Goal: Task Accomplishment & Management: Manage account settings

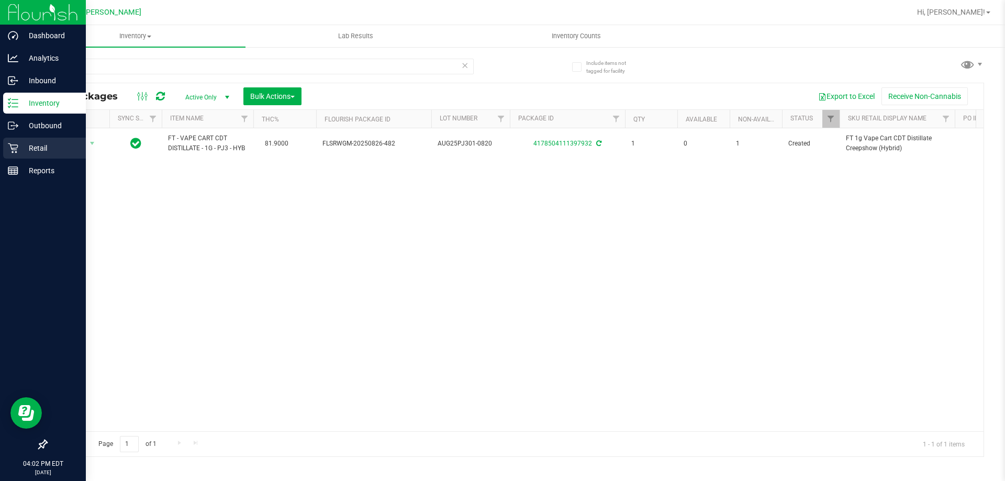
click at [33, 145] on p "Retail" at bounding box center [49, 148] width 63 height 13
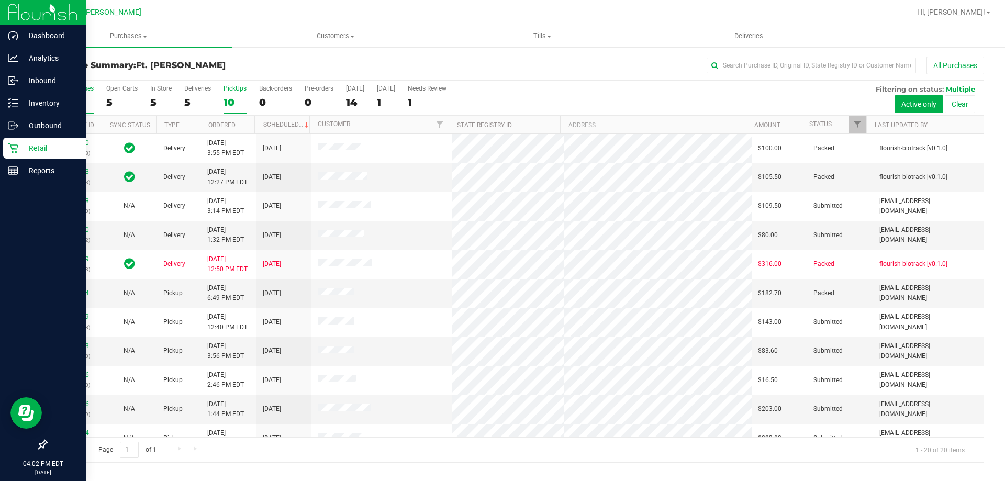
click at [228, 96] on div "10" at bounding box center [235, 102] width 23 height 12
click at [0, 0] on input "PickUps 10" at bounding box center [0, 0] width 0 height 0
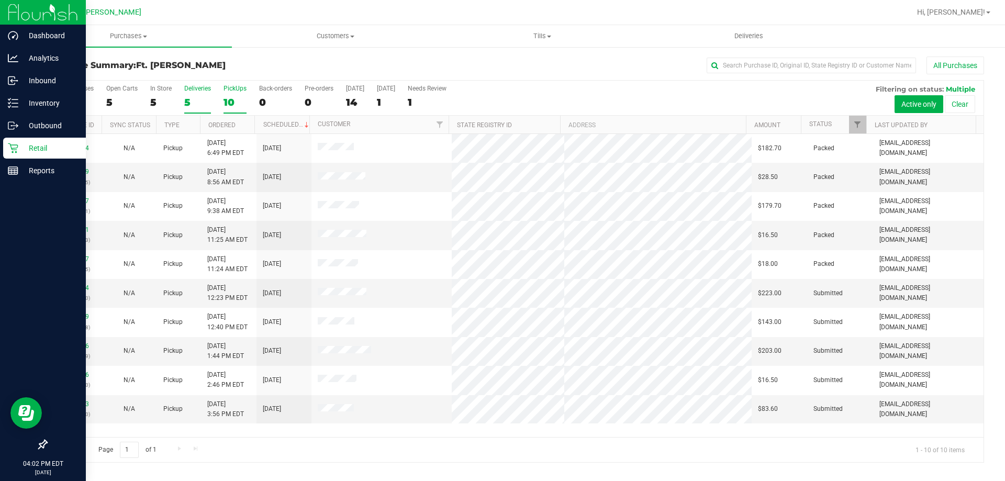
click at [198, 104] on div "5" at bounding box center [197, 102] width 27 height 12
click at [0, 0] on input "Deliveries 5" at bounding box center [0, 0] width 0 height 0
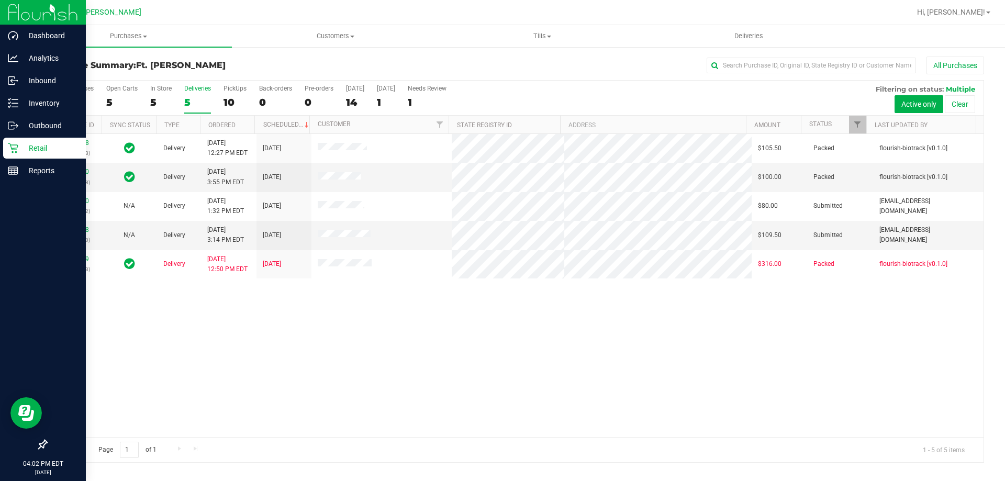
click at [201, 95] on label "Deliveries 5" at bounding box center [197, 99] width 27 height 29
click at [0, 0] on input "Deliveries 5" at bounding box center [0, 0] width 0 height 0
click at [127, 37] on span "Purchases" at bounding box center [128, 35] width 207 height 9
click at [101, 74] on li "Fulfillment" at bounding box center [128, 76] width 207 height 13
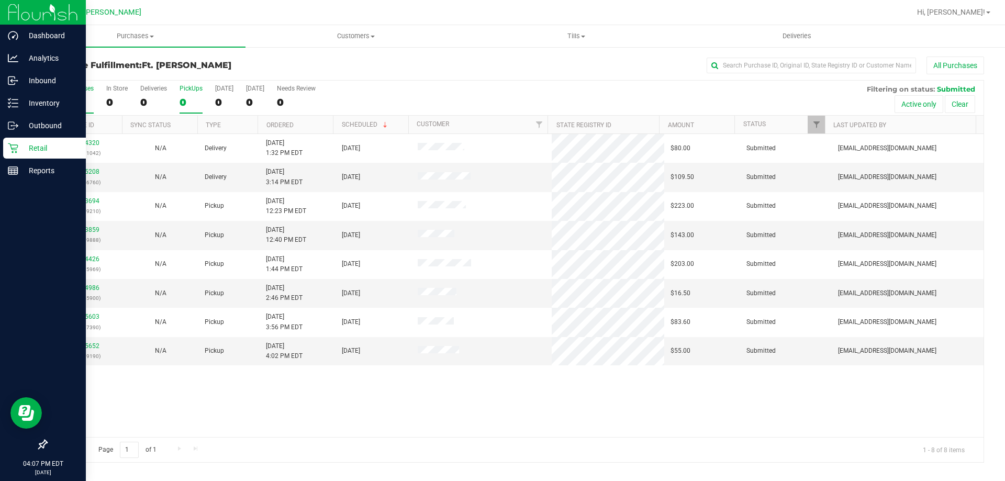
click at [184, 97] on div "0" at bounding box center [191, 102] width 23 height 12
click at [0, 0] on input "PickUps 0" at bounding box center [0, 0] width 0 height 0
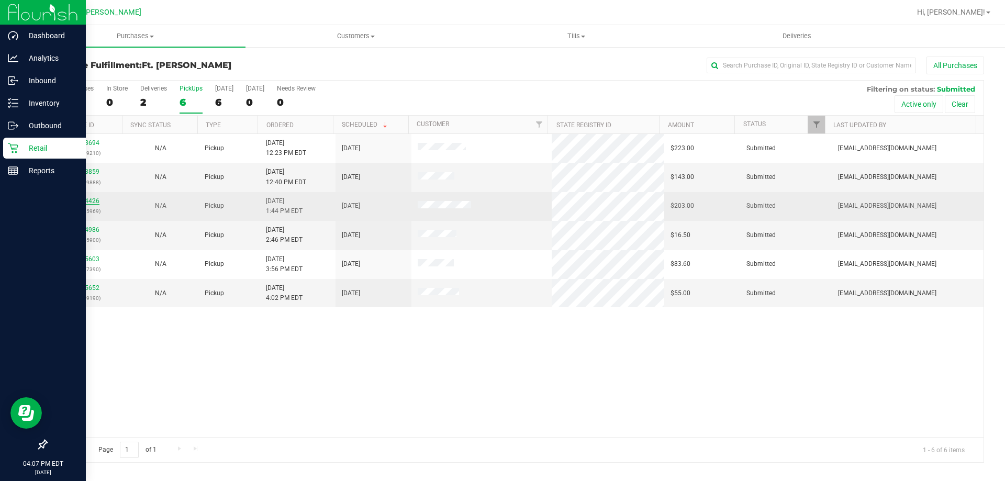
click at [96, 204] on link "11974426" at bounding box center [84, 200] width 29 height 7
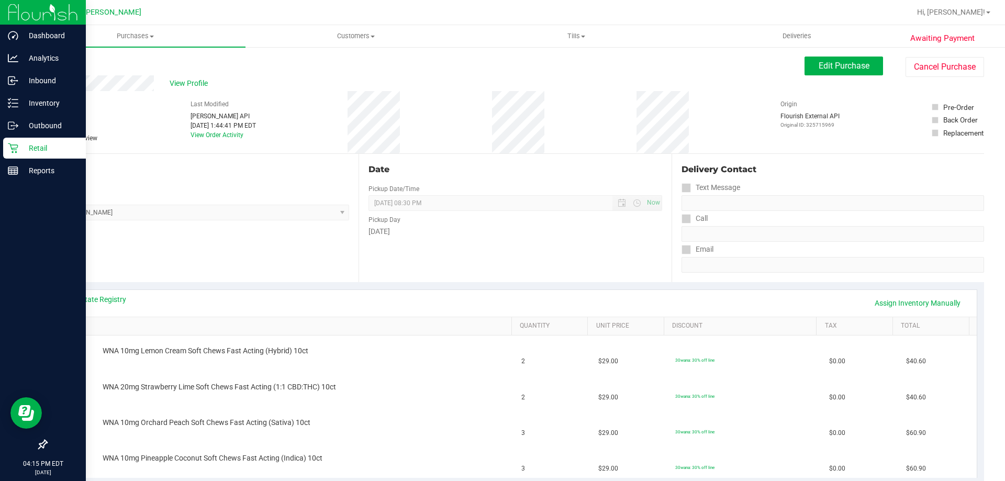
click at [28, 146] on p "Retail" at bounding box center [49, 148] width 63 height 13
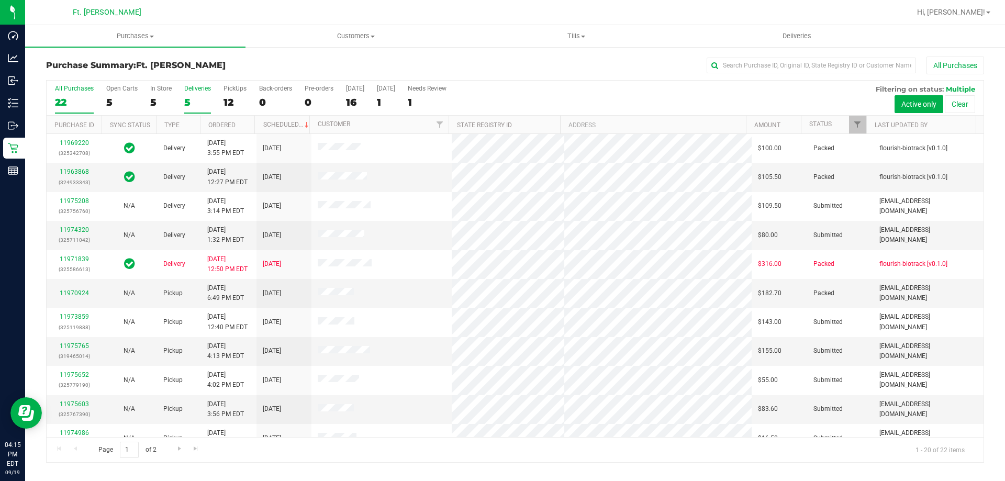
click at [203, 98] on div "5" at bounding box center [197, 102] width 27 height 12
click at [0, 0] on input "Deliveries 5" at bounding box center [0, 0] width 0 height 0
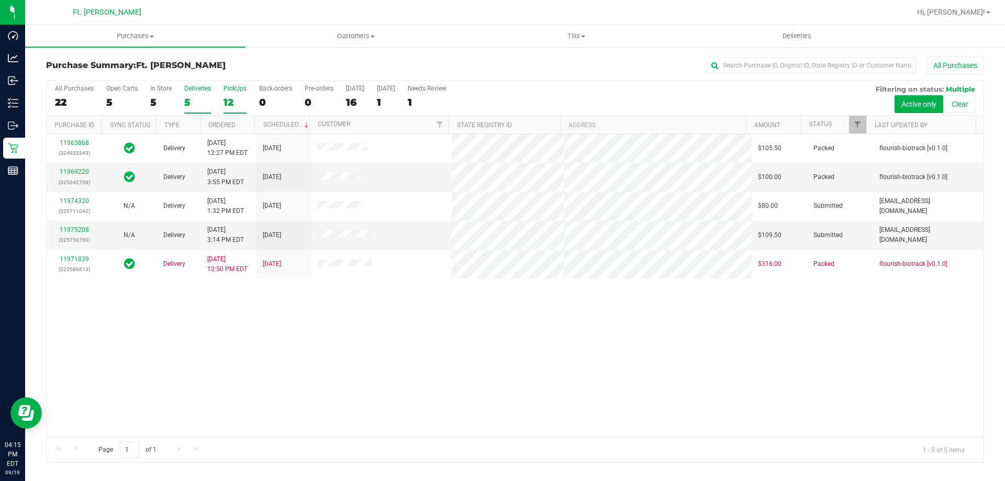
click at [229, 91] on div "PickUps" at bounding box center [235, 88] width 23 height 7
click at [0, 0] on input "PickUps 12" at bounding box center [0, 0] width 0 height 0
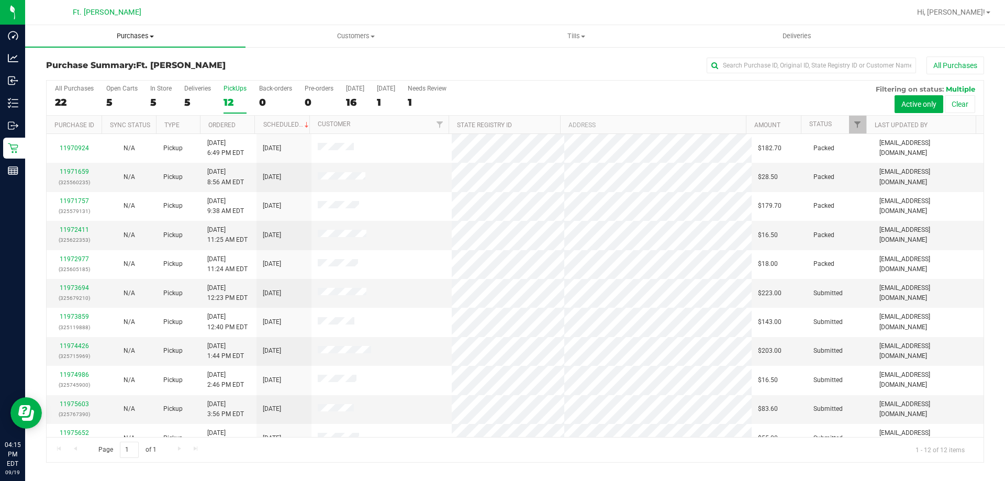
click at [116, 30] on uib-tab-heading "Purchases Summary of purchases Fulfillment All purchases" at bounding box center [135, 36] width 220 height 22
click at [105, 75] on li "Fulfillment" at bounding box center [135, 76] width 220 height 13
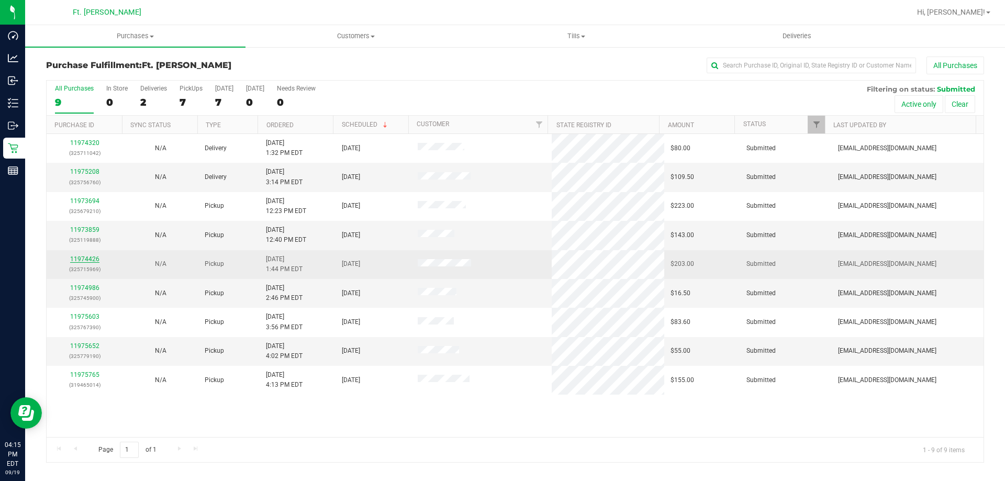
click at [86, 260] on link "11974426" at bounding box center [84, 258] width 29 height 7
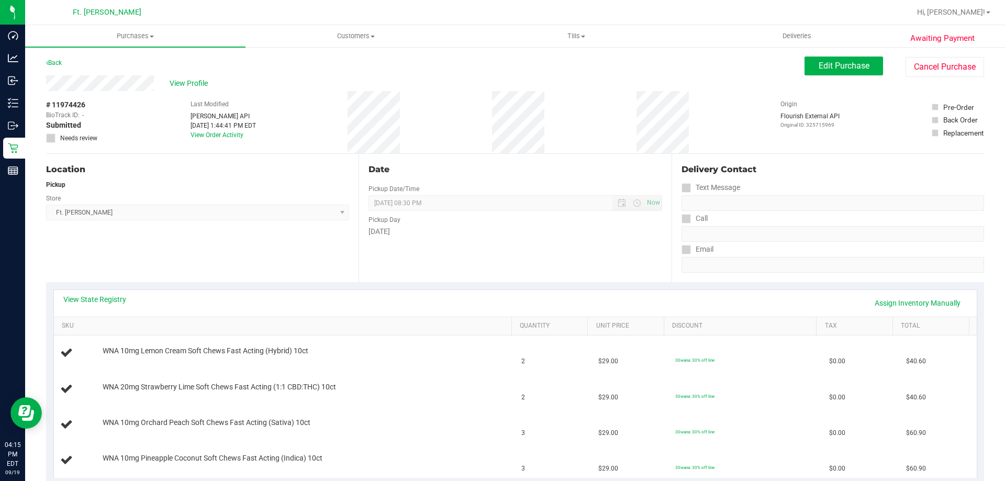
click at [175, 248] on div "Location Pickup Store Ft. [PERSON_NAME] Select Store [PERSON_NAME][GEOGRAPHIC_D…" at bounding box center [202, 218] width 313 height 128
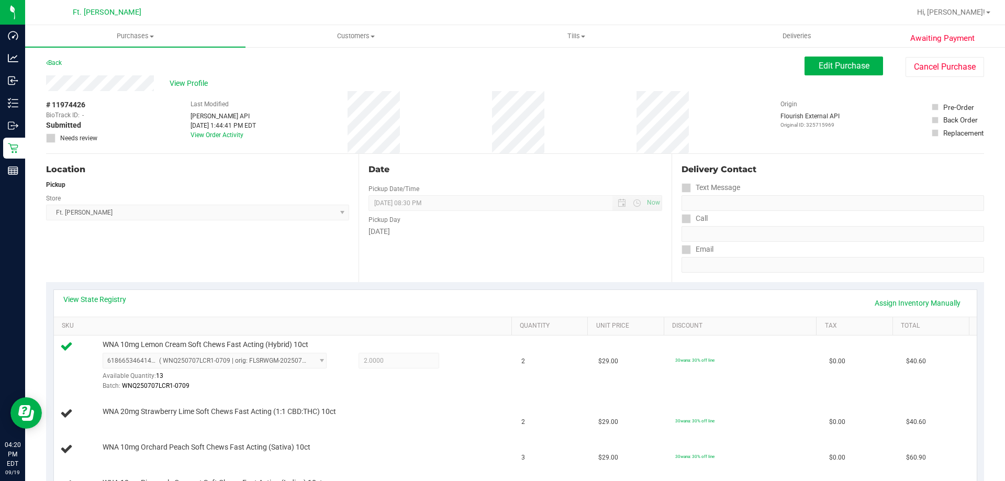
click at [300, 287] on div "View State Registry Assign Inventory Manually SKU Quantity Unit Price Discount …" at bounding box center [515, 396] width 938 height 228
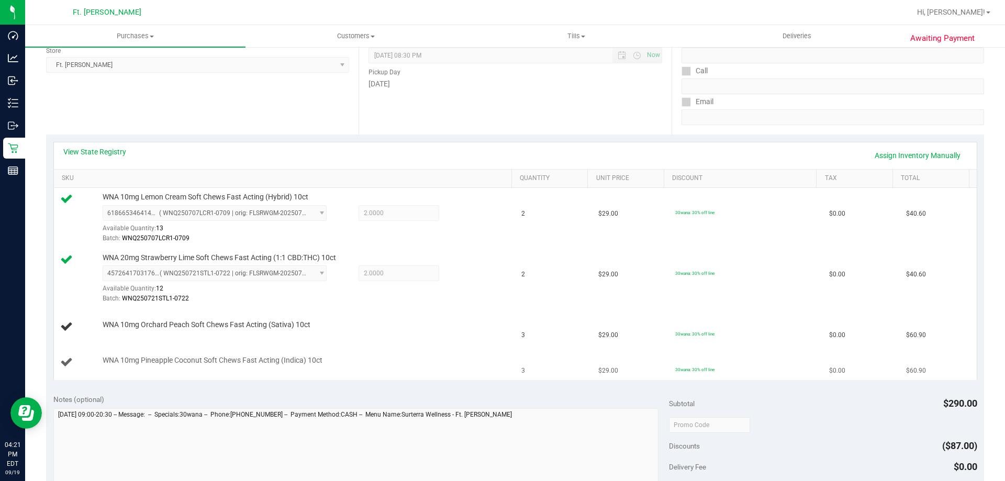
scroll to position [157, 0]
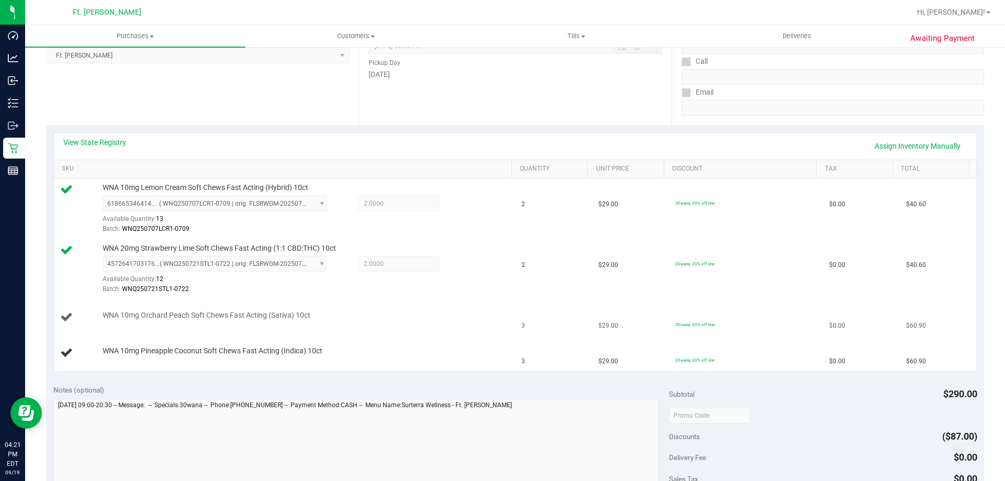
click at [463, 310] on div "WNA 10mg Orchard Peach Soft Chews Fast Acting (Sativa) 10ct" at bounding box center [301, 315] width 409 height 10
click at [417, 315] on div "WNA 10mg Orchard Peach Soft Chews Fast Acting (Sativa) 10ct" at bounding box center [301, 315] width 409 height 10
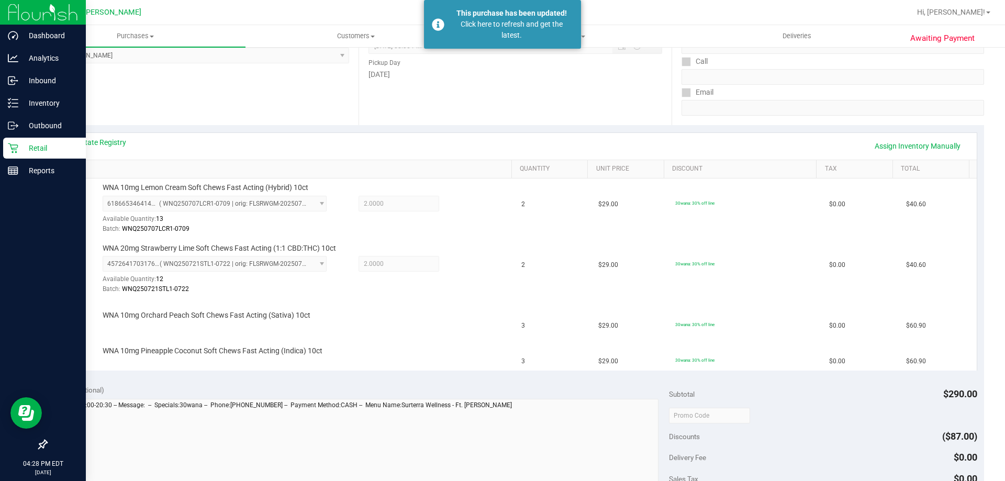
click at [27, 149] on p "Retail" at bounding box center [49, 148] width 63 height 13
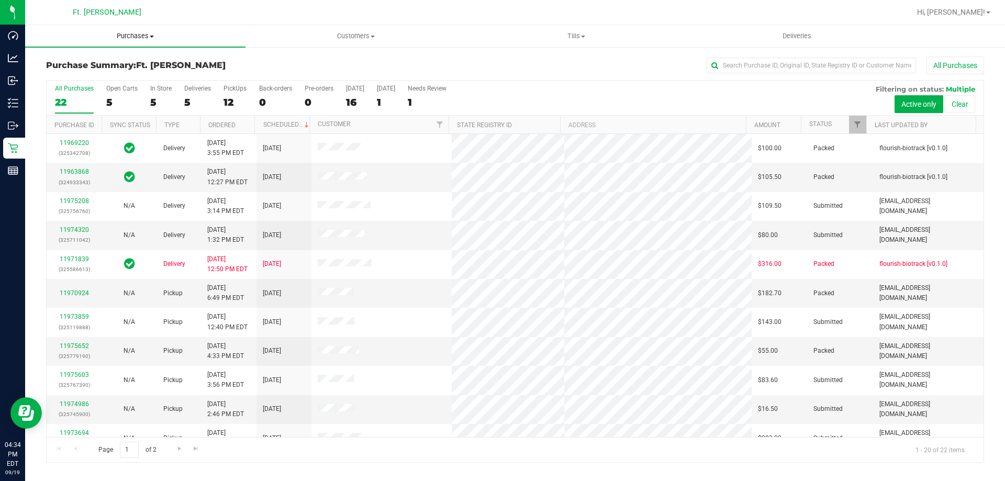
click at [130, 37] on span "Purchases" at bounding box center [135, 35] width 220 height 9
click at [87, 76] on span "Fulfillment" at bounding box center [57, 75] width 65 height 9
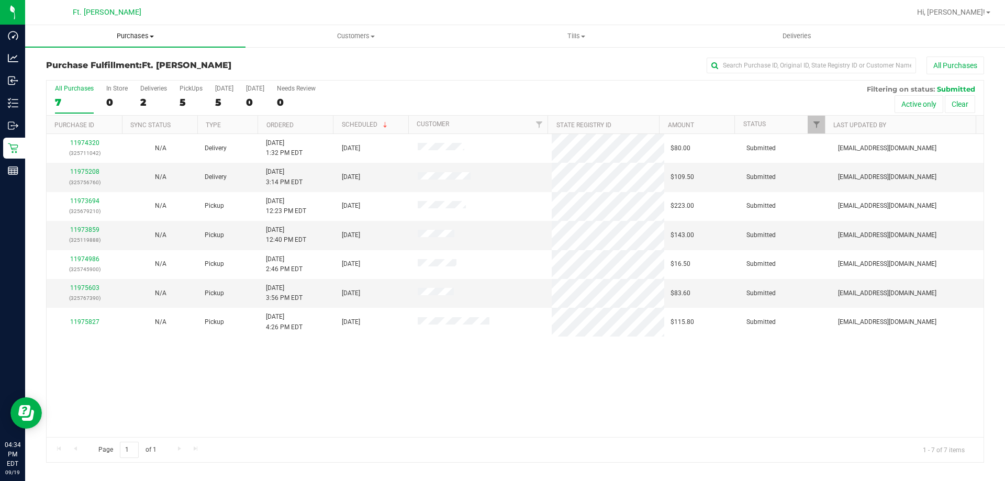
click at [146, 40] on span "Purchases" at bounding box center [135, 35] width 220 height 9
click at [108, 75] on li "Fulfillment" at bounding box center [135, 76] width 220 height 13
click at [181, 92] on div "PickUps" at bounding box center [191, 88] width 23 height 7
click at [0, 0] on input "PickUps 0" at bounding box center [0, 0] width 0 height 0
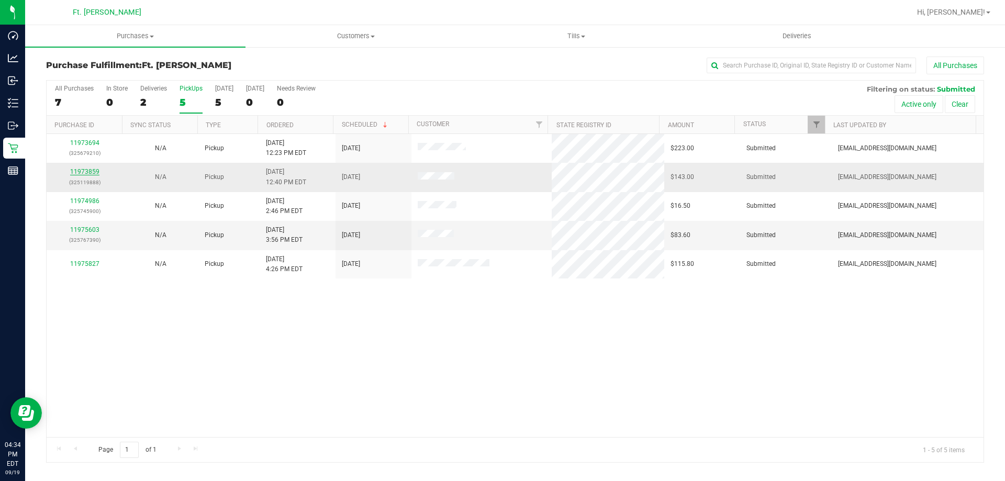
click at [88, 172] on link "11973859" at bounding box center [84, 171] width 29 height 7
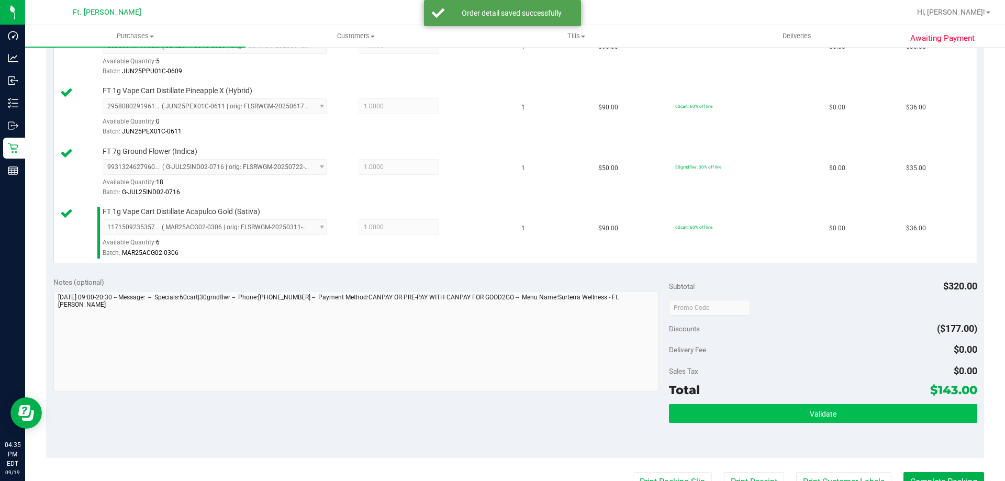
scroll to position [419, 0]
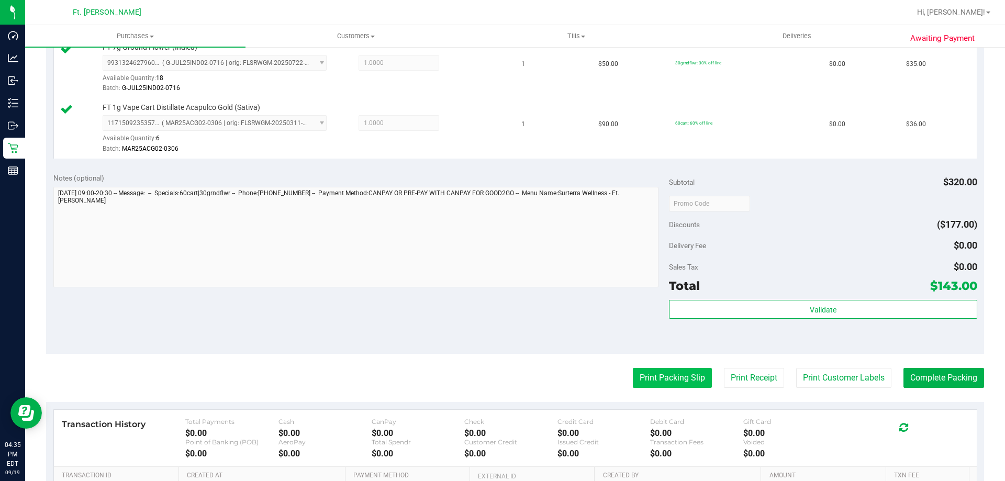
click at [695, 379] on button "Print Packing Slip" at bounding box center [672, 378] width 79 height 20
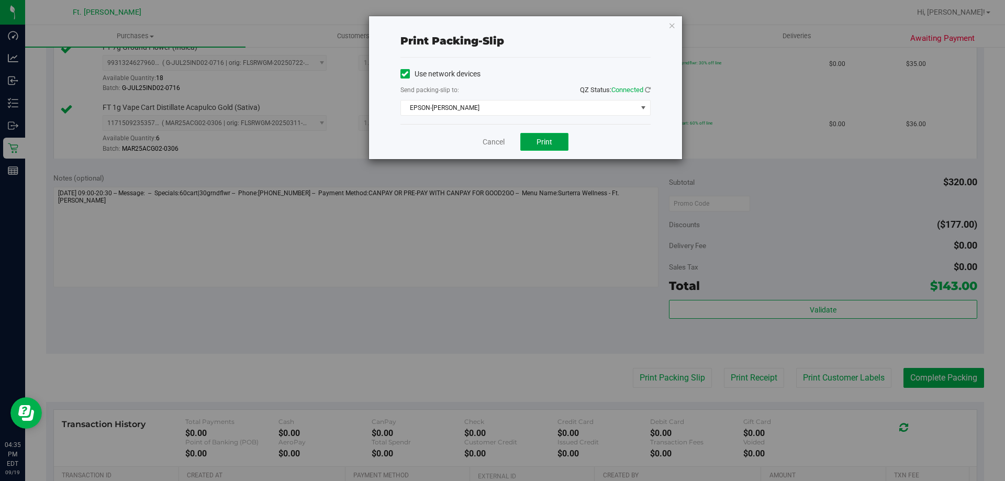
click at [557, 137] on button "Print" at bounding box center [544, 142] width 48 height 18
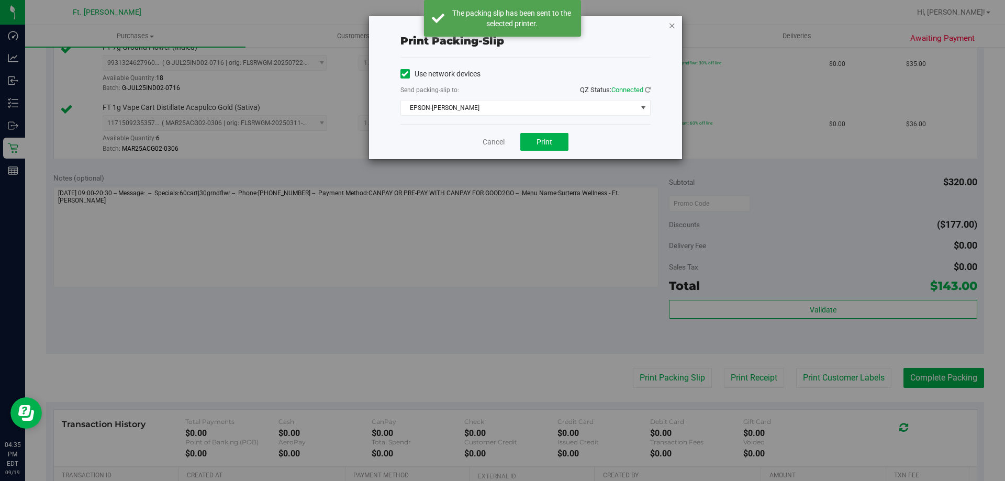
click at [670, 22] on icon "button" at bounding box center [672, 25] width 7 height 13
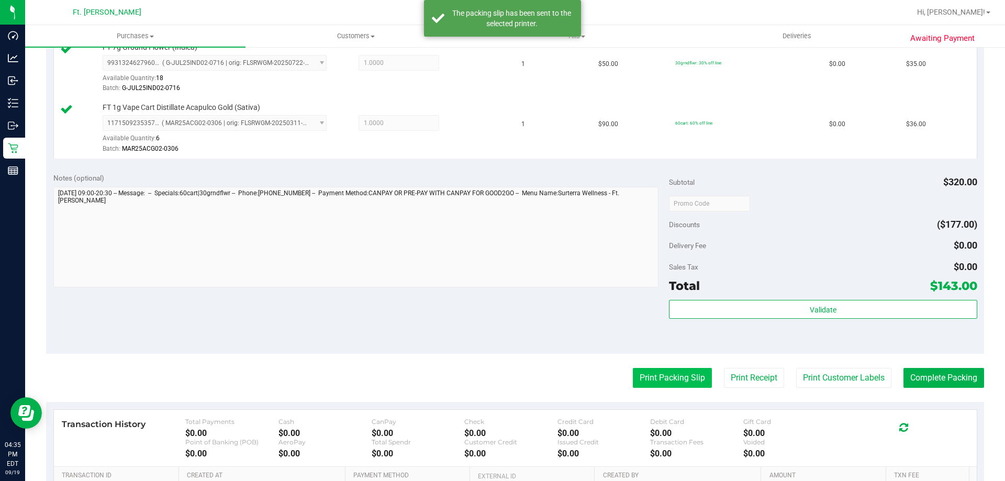
click at [676, 373] on button "Print Packing Slip" at bounding box center [672, 378] width 79 height 20
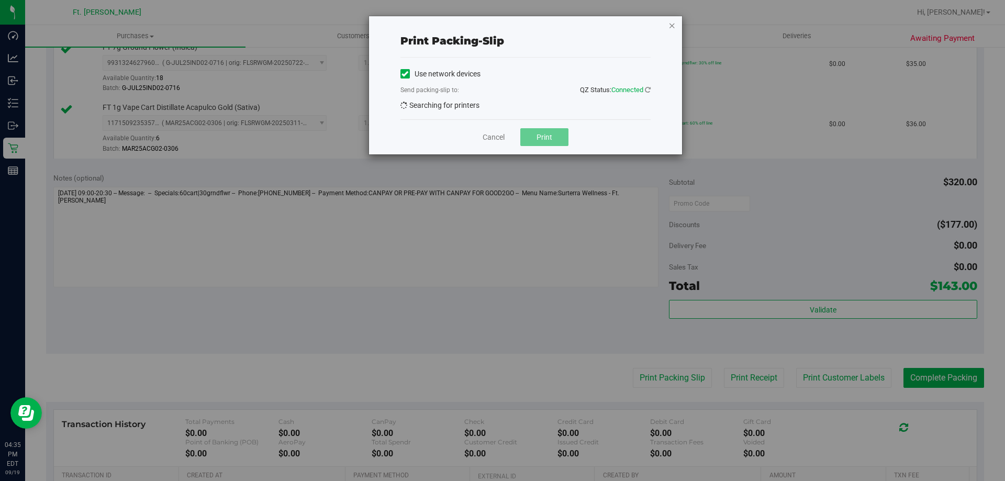
click at [669, 24] on icon "button" at bounding box center [672, 25] width 7 height 13
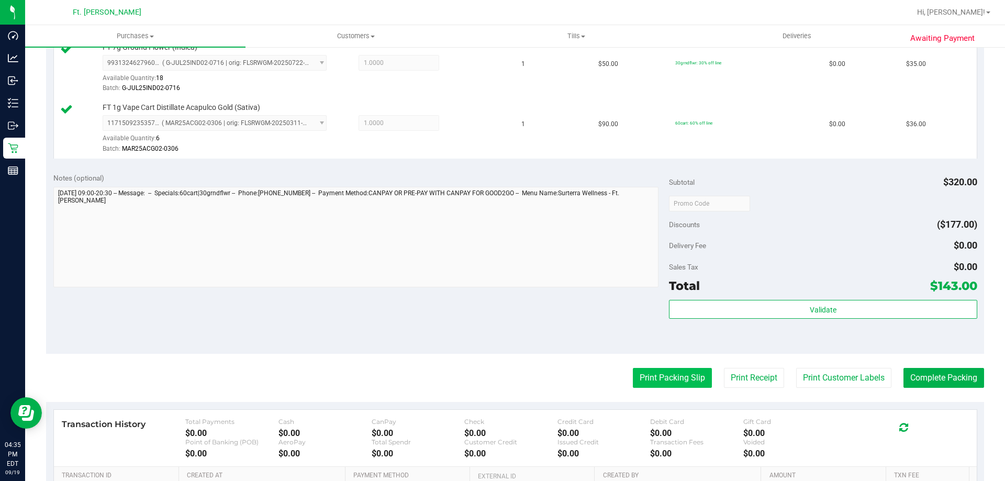
click at [659, 384] on button "Print Packing Slip" at bounding box center [672, 378] width 79 height 20
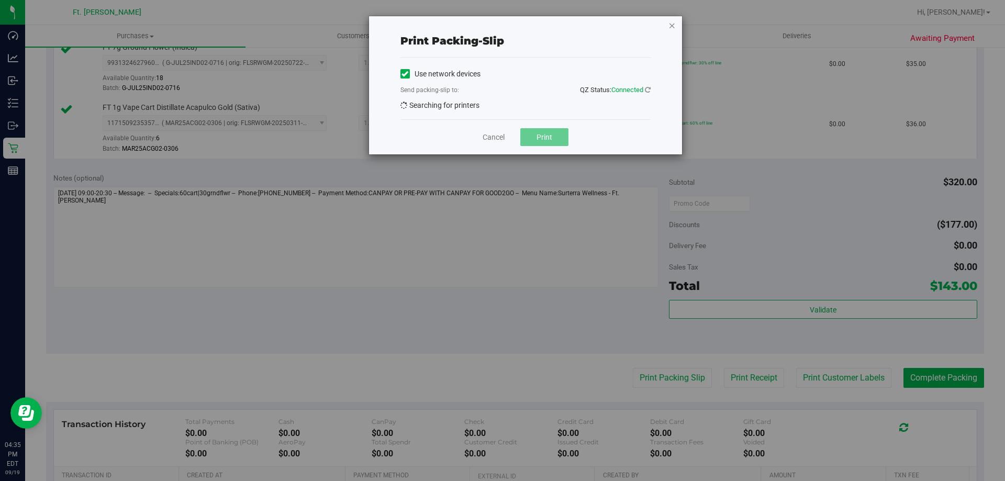
click at [671, 25] on icon "button" at bounding box center [672, 25] width 7 height 13
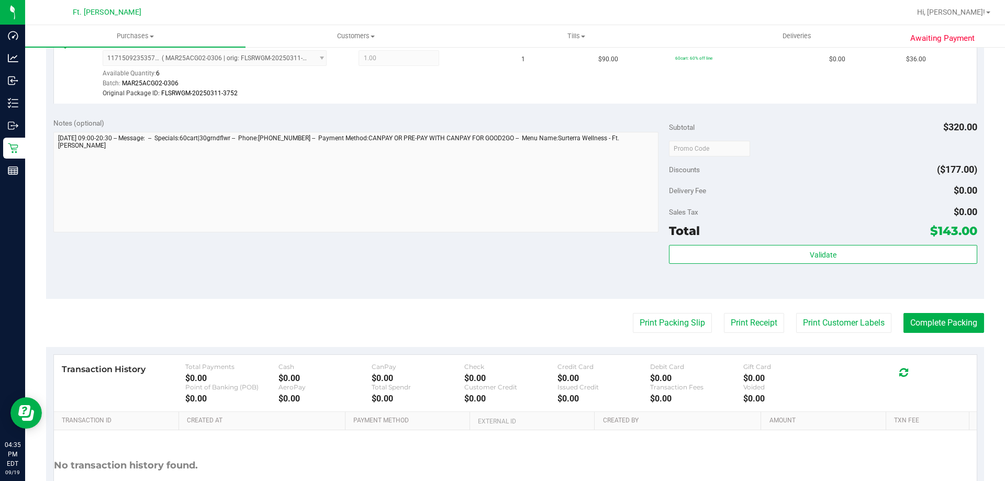
scroll to position [524, 0]
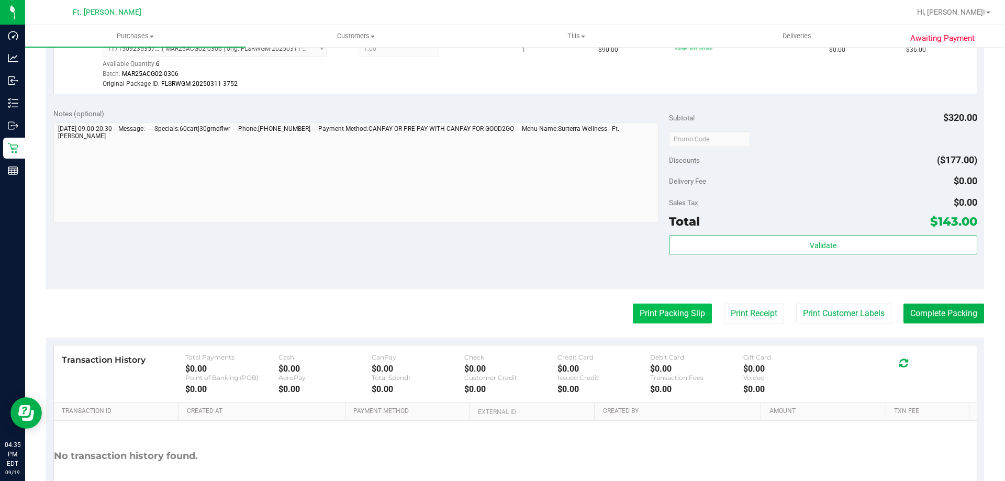
click at [688, 306] on button "Print Packing Slip" at bounding box center [672, 314] width 79 height 20
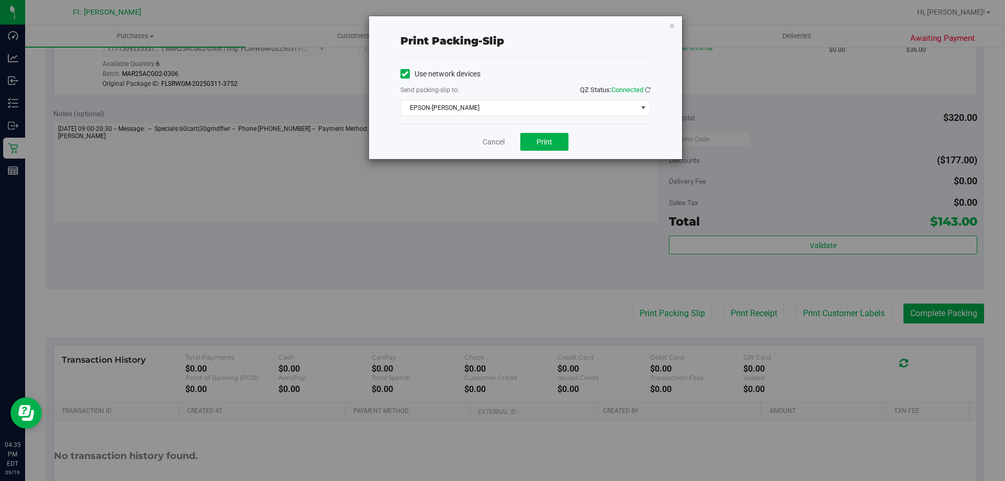
click at [554, 151] on div "Cancel Print" at bounding box center [525, 141] width 250 height 35
click at [554, 149] on button "Print" at bounding box center [544, 142] width 48 height 18
click at [550, 153] on div "Cancel Print" at bounding box center [525, 141] width 250 height 35
click at [544, 140] on span "Print" at bounding box center [545, 142] width 16 height 8
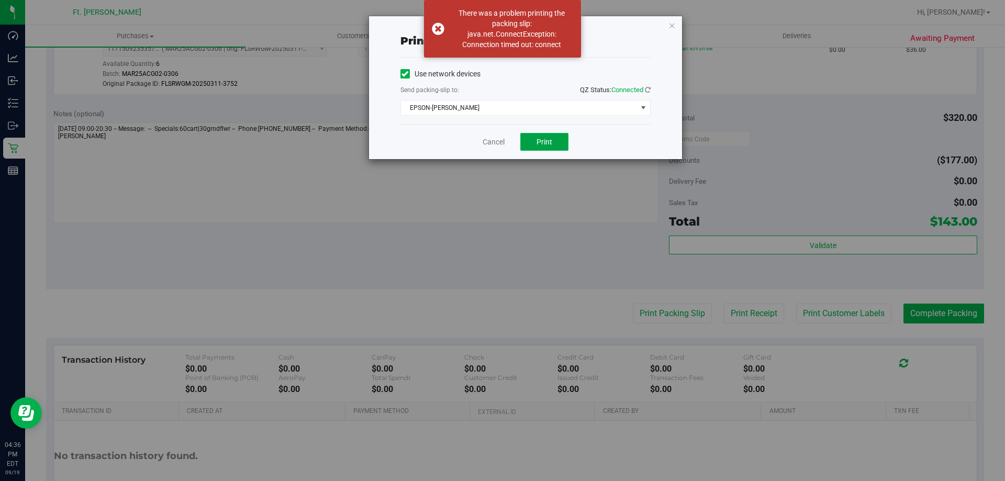
click at [547, 139] on span "Print" at bounding box center [545, 142] width 16 height 8
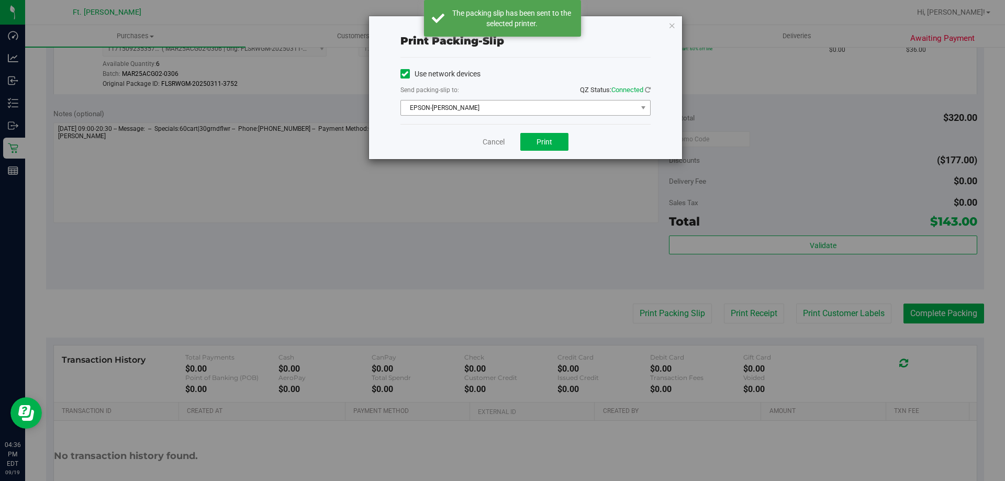
click at [621, 113] on span "EPSON-[PERSON_NAME]" at bounding box center [519, 108] width 236 height 15
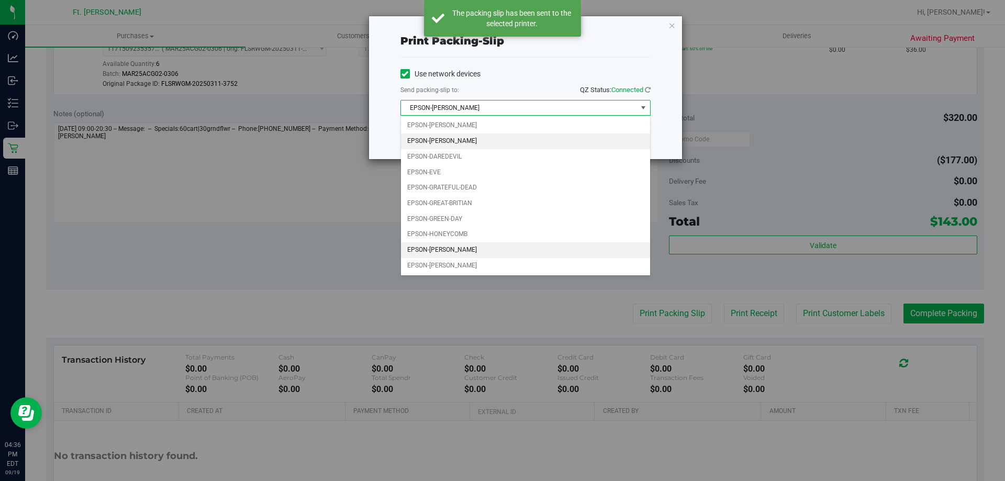
click at [489, 145] on li "EPSON-[PERSON_NAME]" at bounding box center [525, 141] width 249 height 16
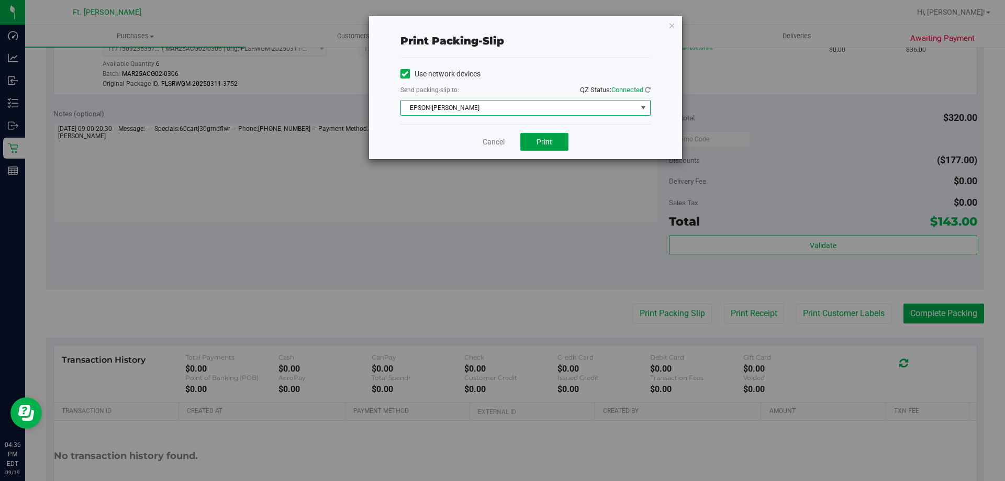
click at [550, 143] on span "Print" at bounding box center [545, 142] width 16 height 8
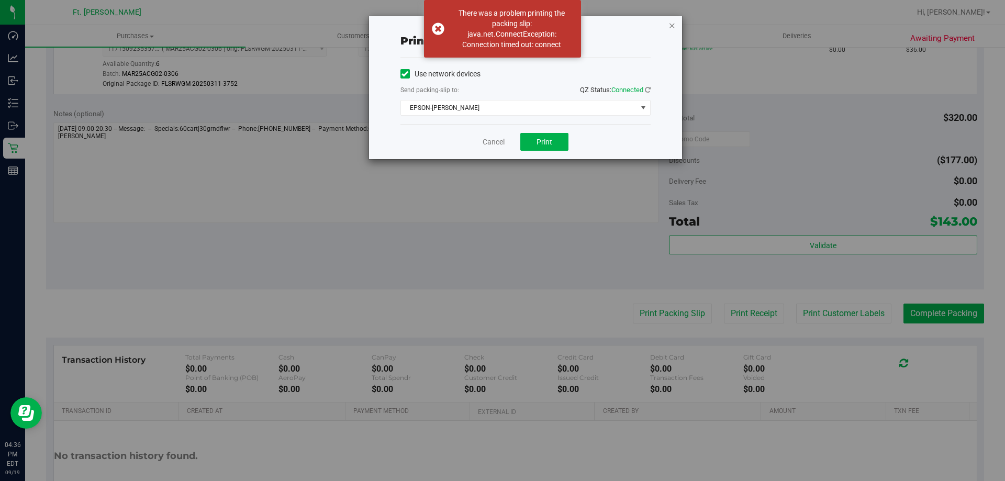
click at [671, 27] on icon "button" at bounding box center [672, 25] width 7 height 13
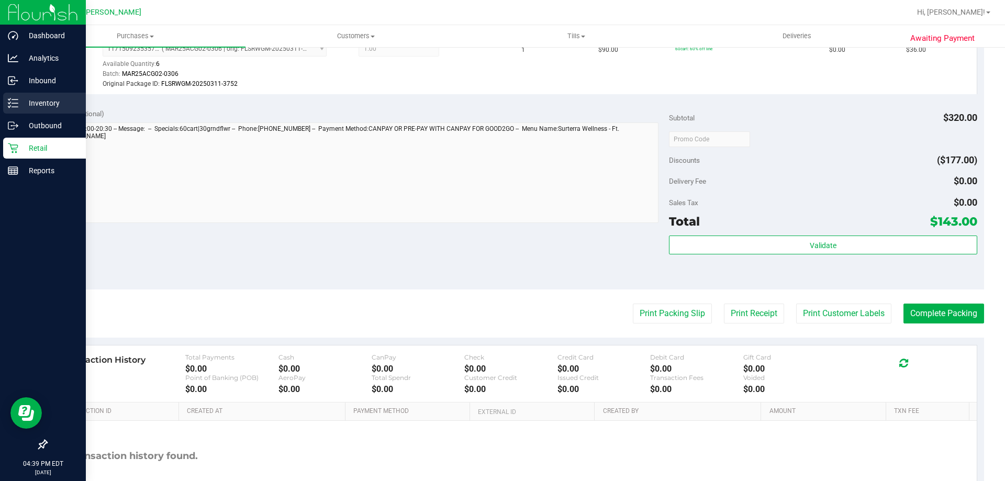
click at [52, 104] on p "Inventory" at bounding box center [49, 103] width 63 height 13
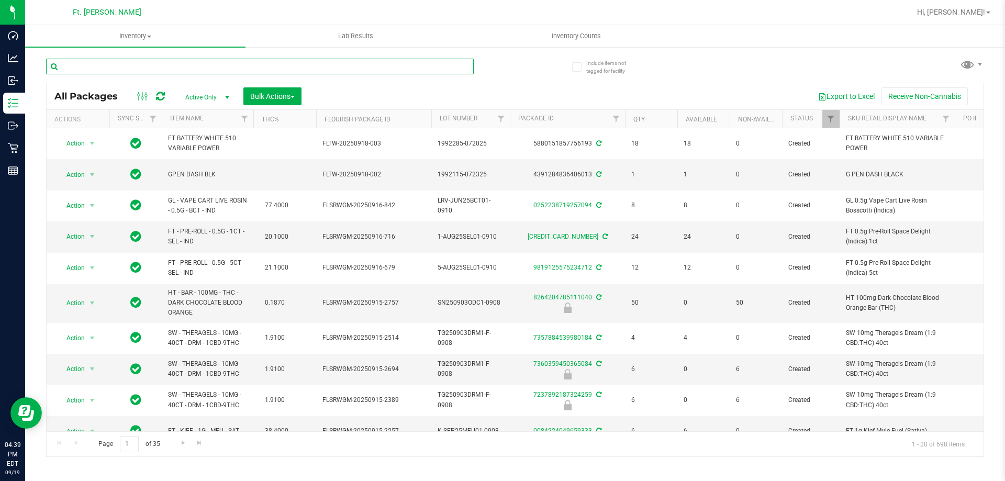
click at [238, 61] on input "text" at bounding box center [260, 67] width 428 height 16
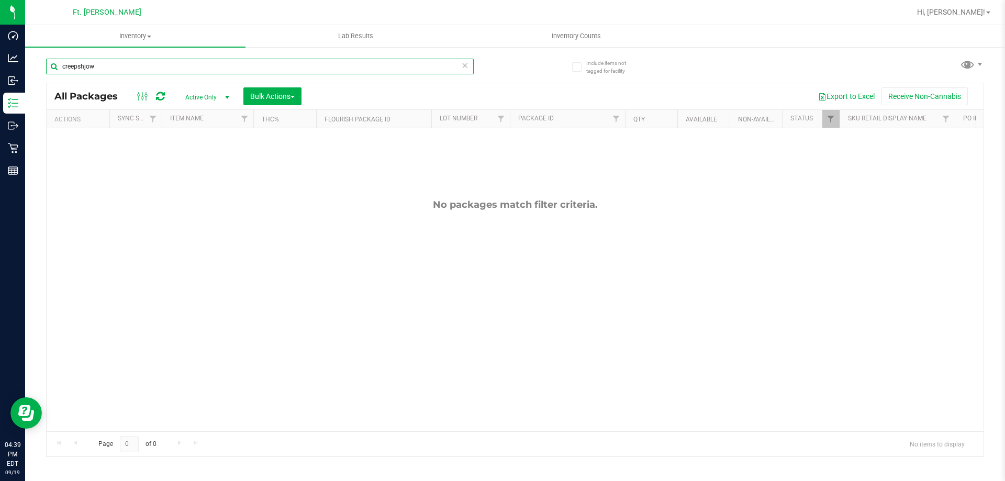
click at [86, 69] on input "creepshjow" at bounding box center [260, 67] width 428 height 16
type input "creepshow"
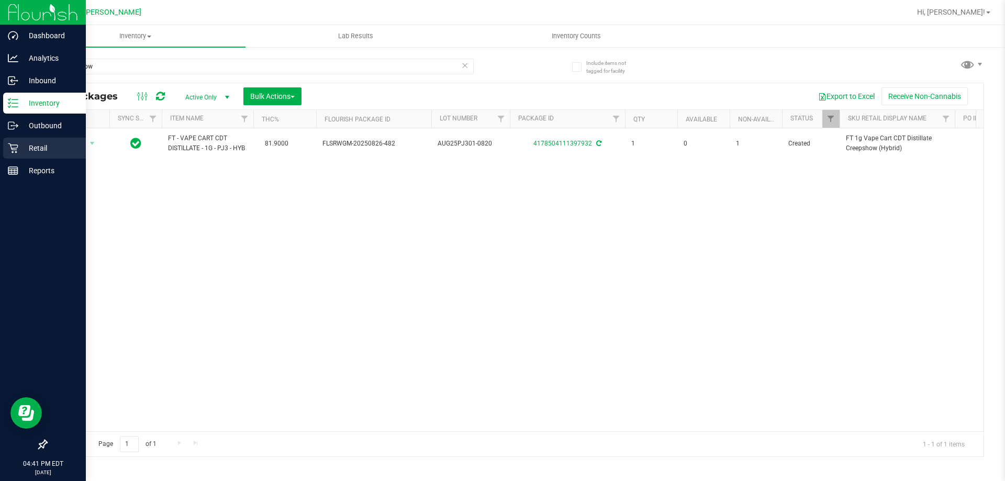
click at [40, 143] on p "Retail" at bounding box center [49, 148] width 63 height 13
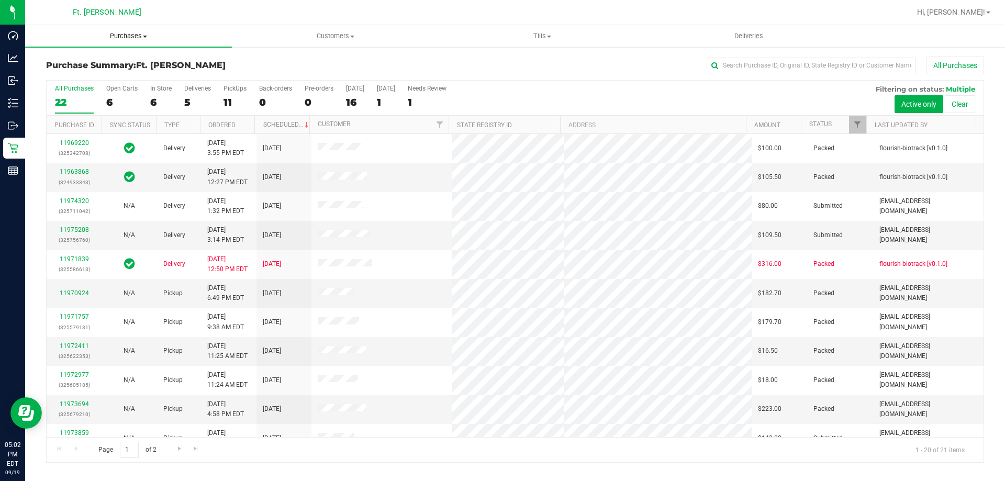
click at [121, 36] on span "Purchases" at bounding box center [128, 35] width 207 height 9
click at [91, 77] on li "Fulfillment" at bounding box center [128, 76] width 207 height 13
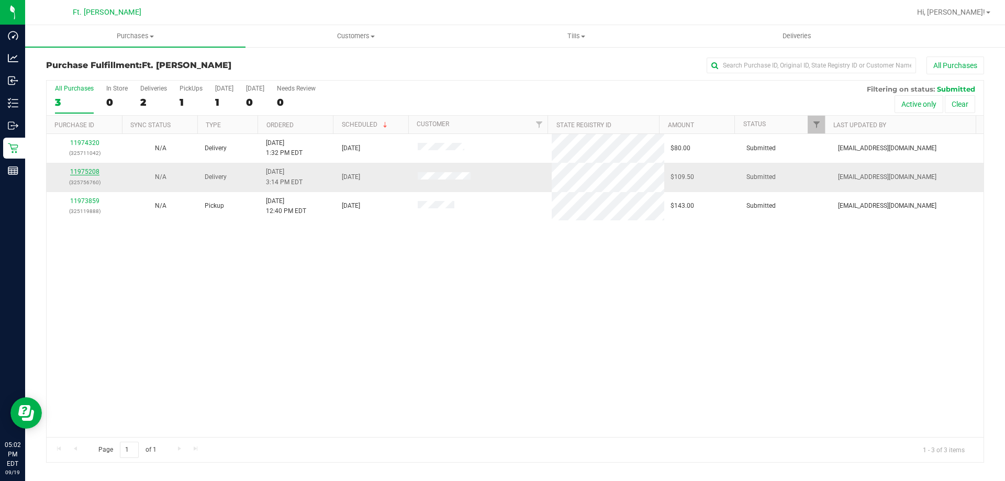
click at [87, 173] on link "11975208" at bounding box center [84, 171] width 29 height 7
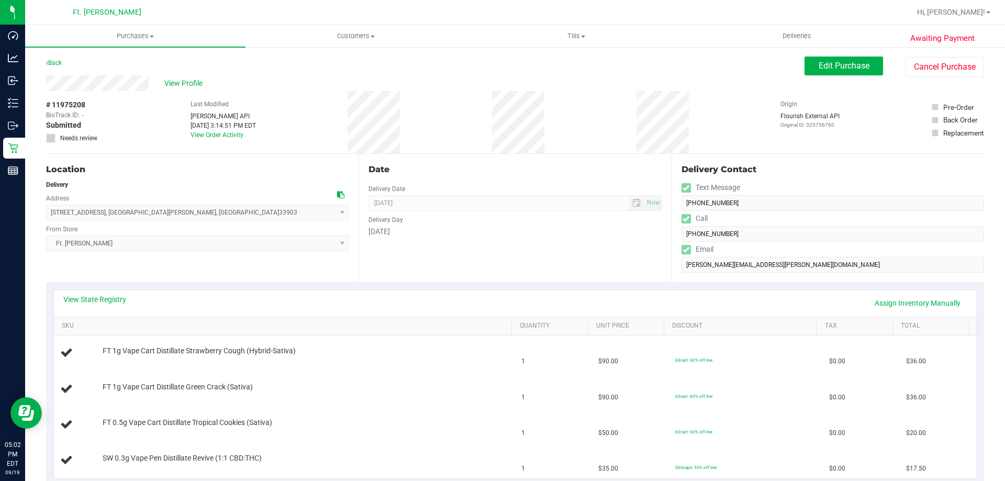
click at [53, 71] on div "Back Edit Purchase Cancel Purchase" at bounding box center [515, 66] width 938 height 19
click at [59, 57] on div "Back" at bounding box center [54, 63] width 16 height 13
click at [56, 64] on link "Back" at bounding box center [54, 62] width 16 height 7
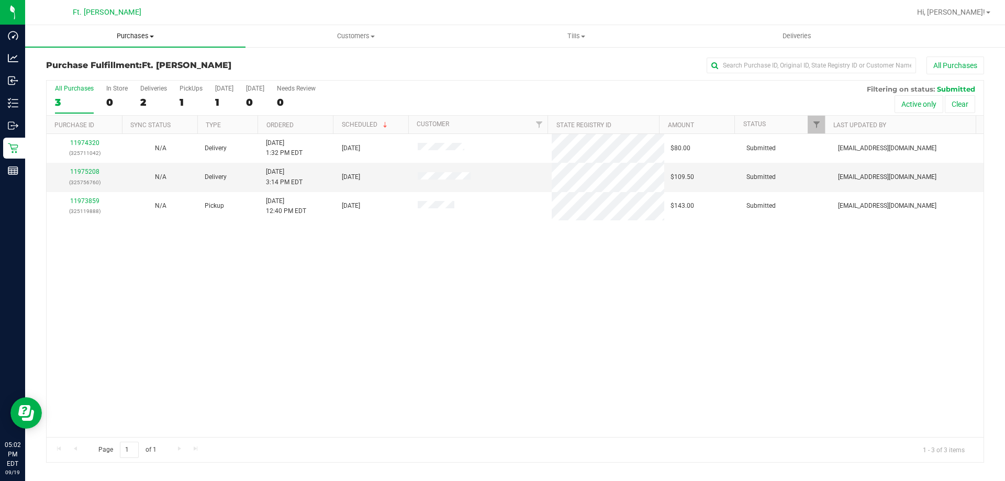
click at [153, 33] on span "Purchases" at bounding box center [135, 35] width 220 height 9
click at [105, 74] on li "Fulfillment" at bounding box center [135, 76] width 220 height 13
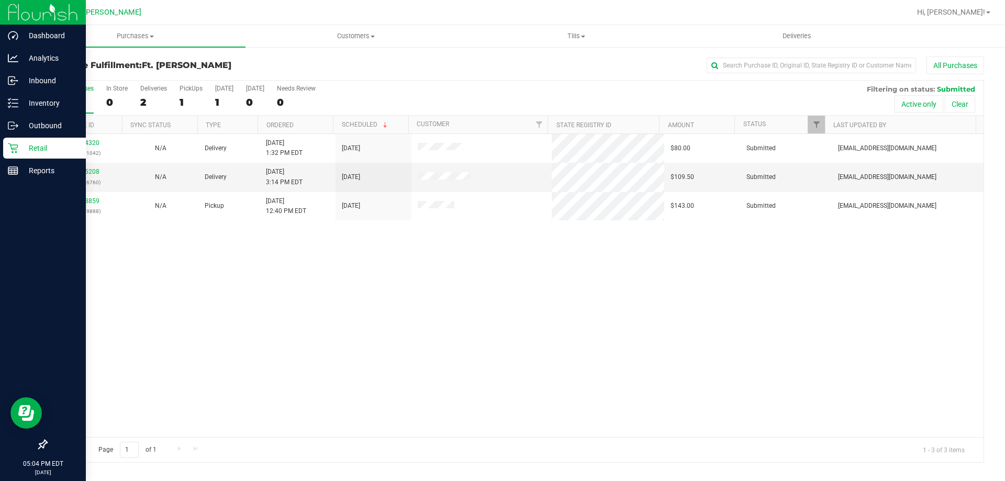
click at [13, 145] on icon at bounding box center [13, 148] width 10 height 10
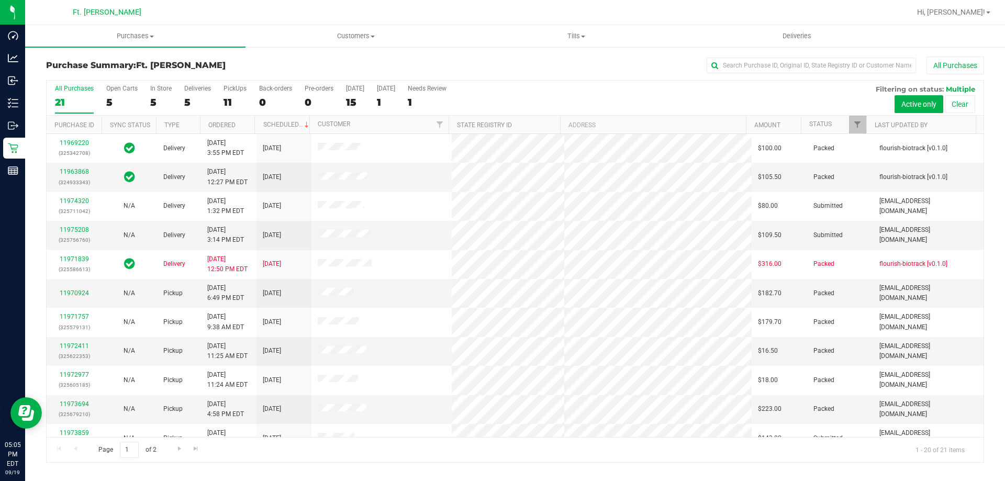
click at [181, 87] on div "All Purchases 21 Open Carts 5 In Store 5 Deliveries 5 PickUps 11 Back-orders 0 …" at bounding box center [515, 85] width 937 height 8
click at [187, 90] on div "Deliveries" at bounding box center [197, 88] width 27 height 7
click at [0, 0] on input "Deliveries 5" at bounding box center [0, 0] width 0 height 0
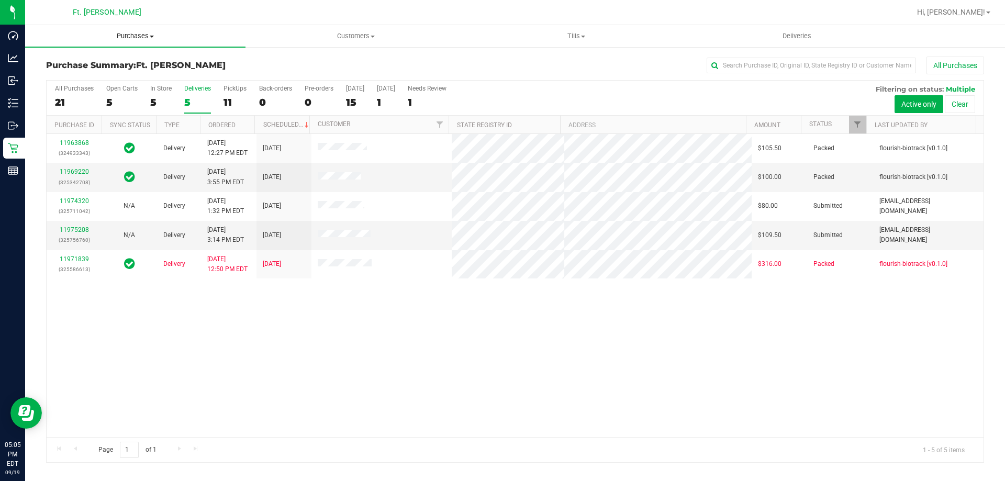
click at [135, 26] on uib-tab-heading "Purchases Summary of purchases Fulfillment All purchases" at bounding box center [135, 36] width 220 height 22
click at [115, 76] on li "Fulfillment" at bounding box center [135, 76] width 220 height 13
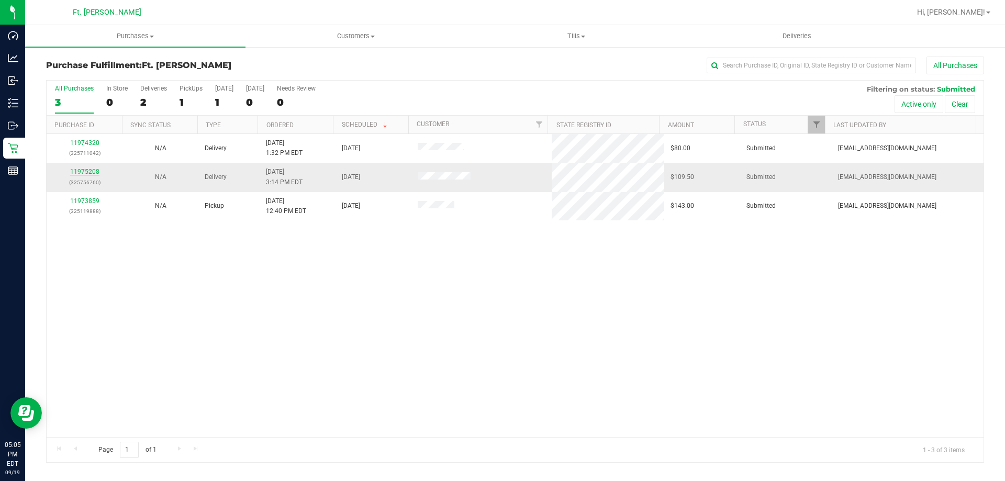
click at [91, 170] on link "11975208" at bounding box center [84, 171] width 29 height 7
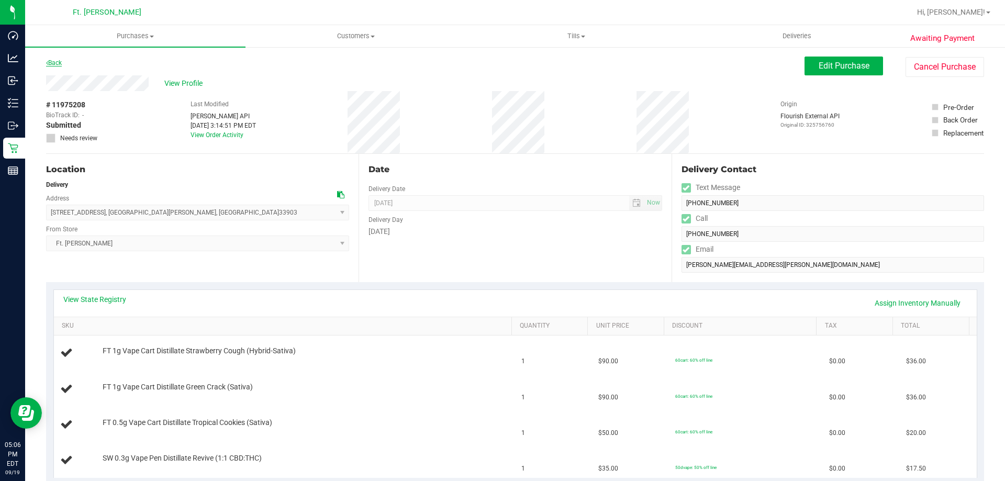
click at [53, 62] on link "Back" at bounding box center [54, 62] width 16 height 7
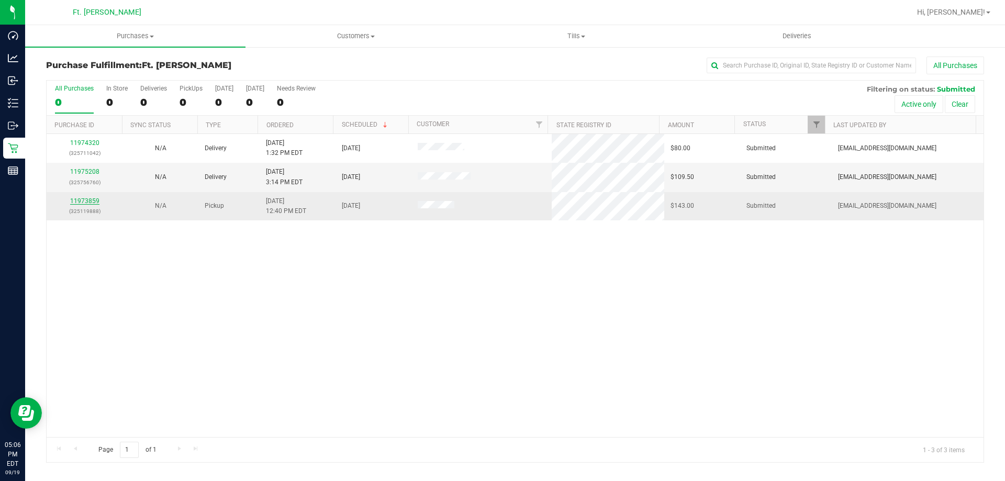
click at [94, 199] on link "11973859" at bounding box center [84, 200] width 29 height 7
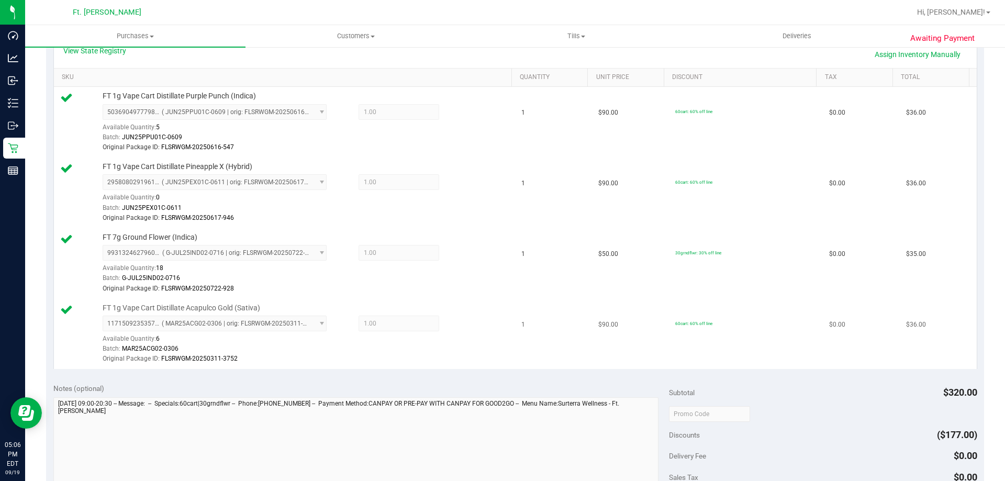
scroll to position [419, 0]
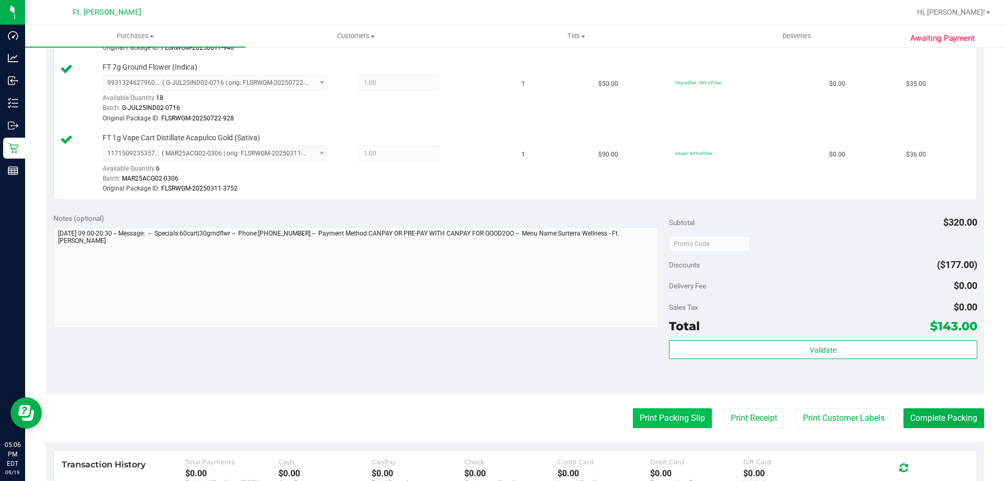
click at [638, 415] on button "Print Packing Slip" at bounding box center [672, 418] width 79 height 20
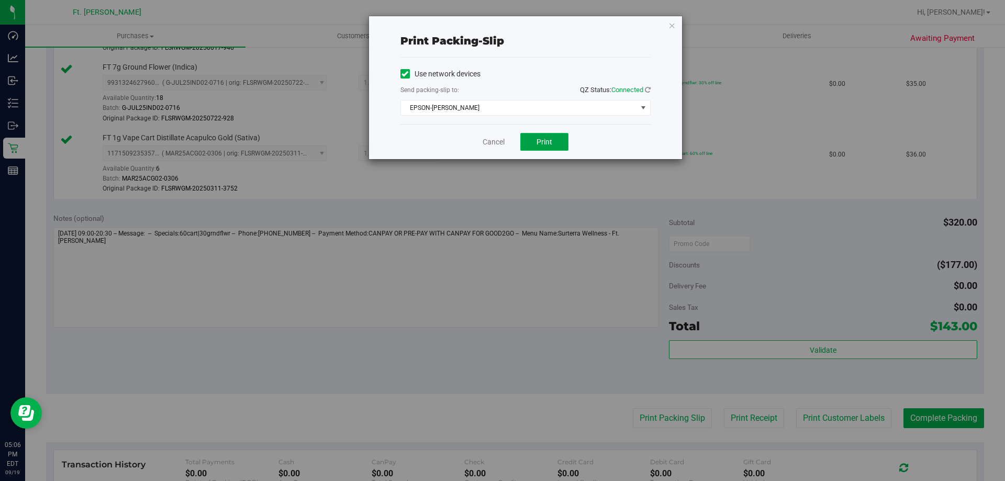
click at [544, 148] on button "Print" at bounding box center [544, 142] width 48 height 18
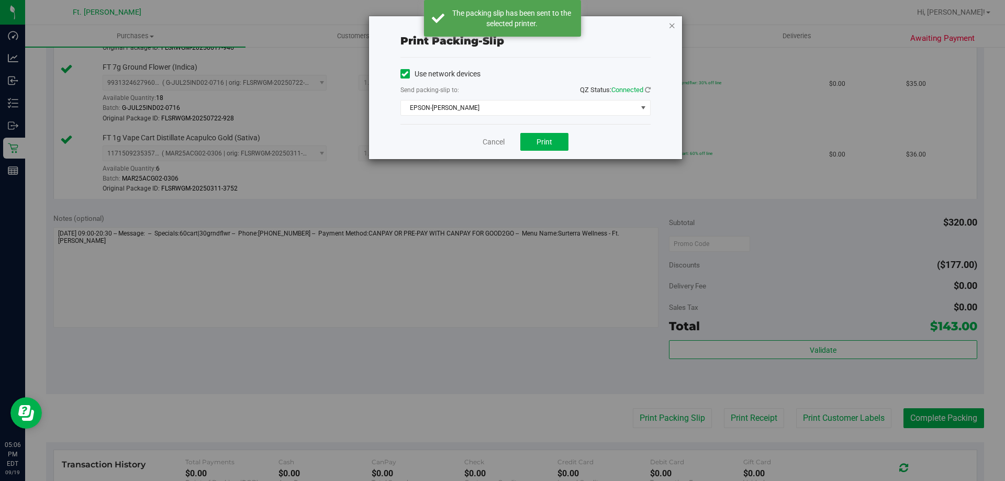
click at [672, 27] on icon "button" at bounding box center [672, 25] width 7 height 13
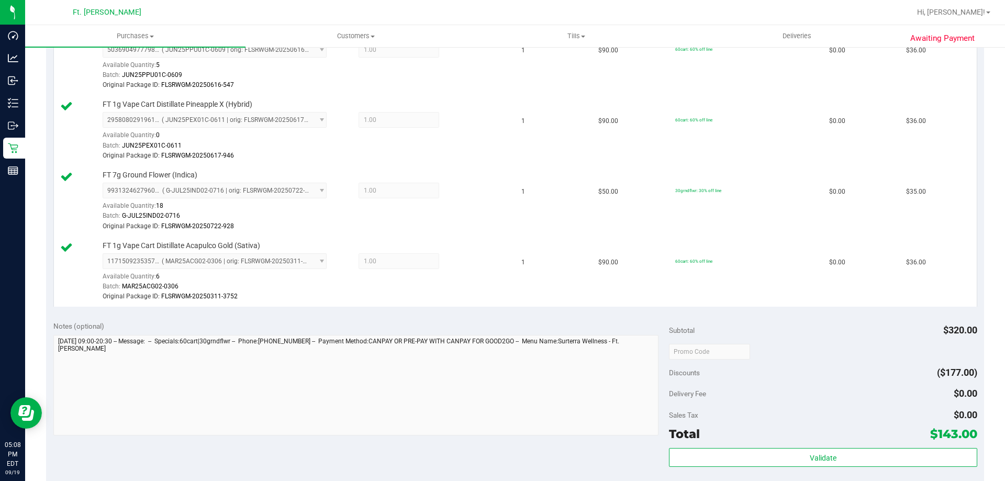
scroll to position [471, 0]
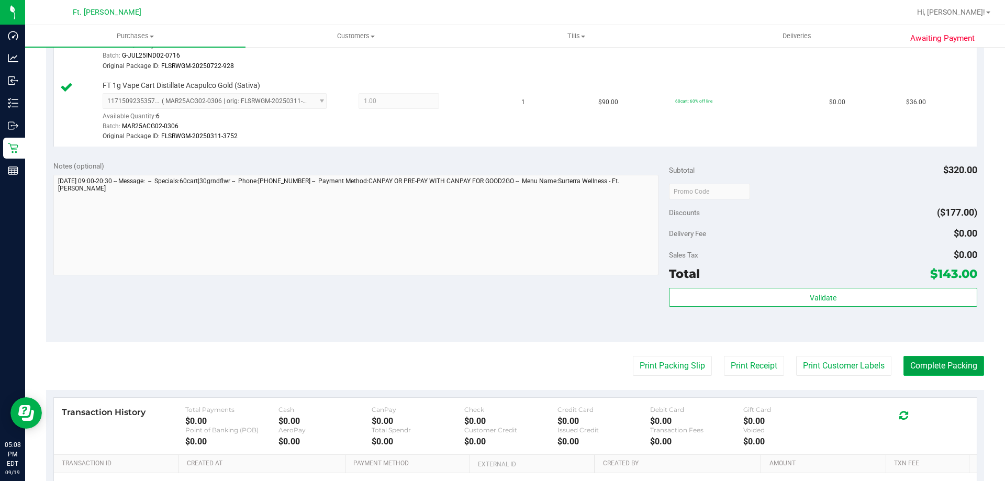
click at [935, 369] on button "Complete Packing" at bounding box center [944, 366] width 81 height 20
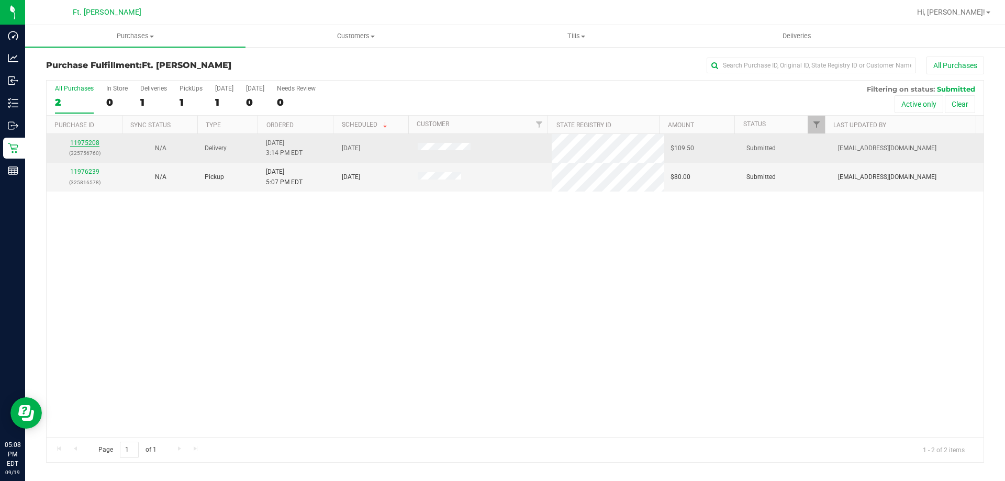
click at [94, 143] on link "11975208" at bounding box center [84, 142] width 29 height 7
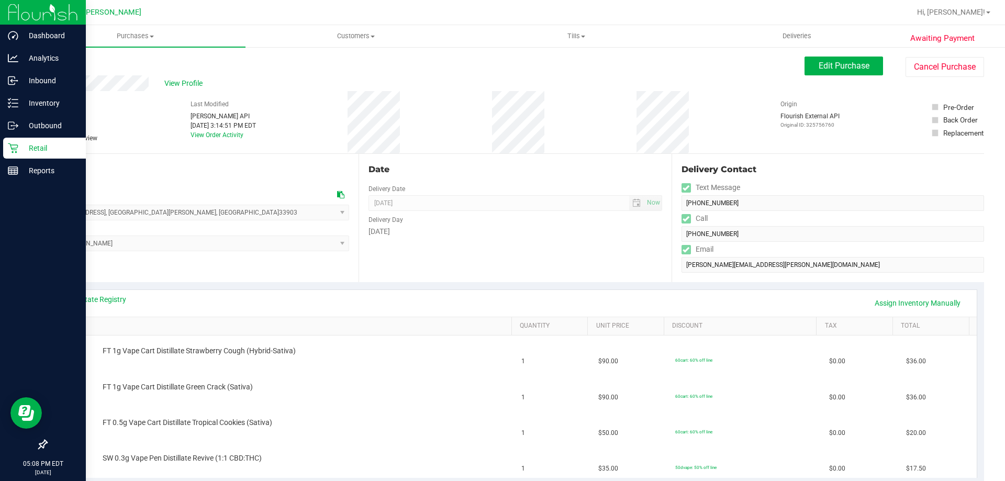
click at [10, 147] on icon at bounding box center [13, 148] width 10 height 10
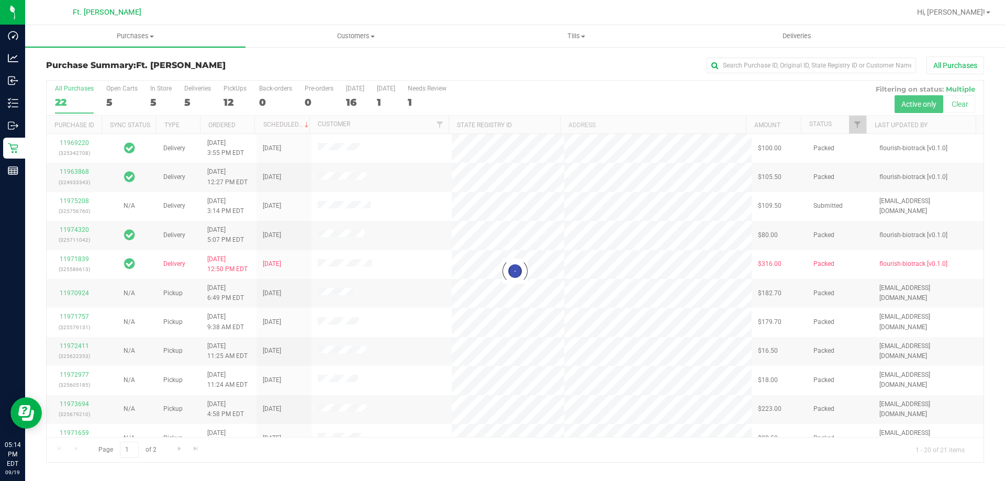
click at [204, 86] on div at bounding box center [515, 272] width 937 height 382
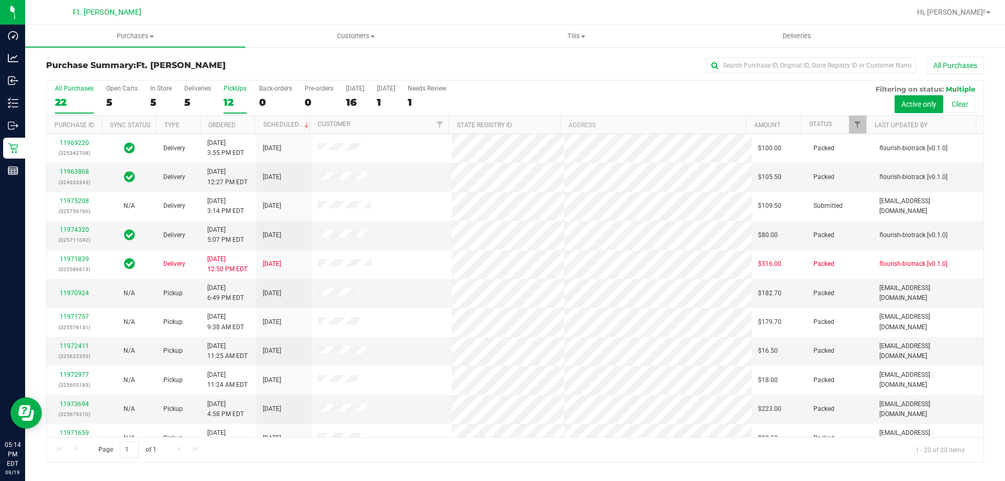
click at [244, 94] on label "PickUps 12" at bounding box center [235, 99] width 23 height 29
click at [0, 0] on input "PickUps 12" at bounding box center [0, 0] width 0 height 0
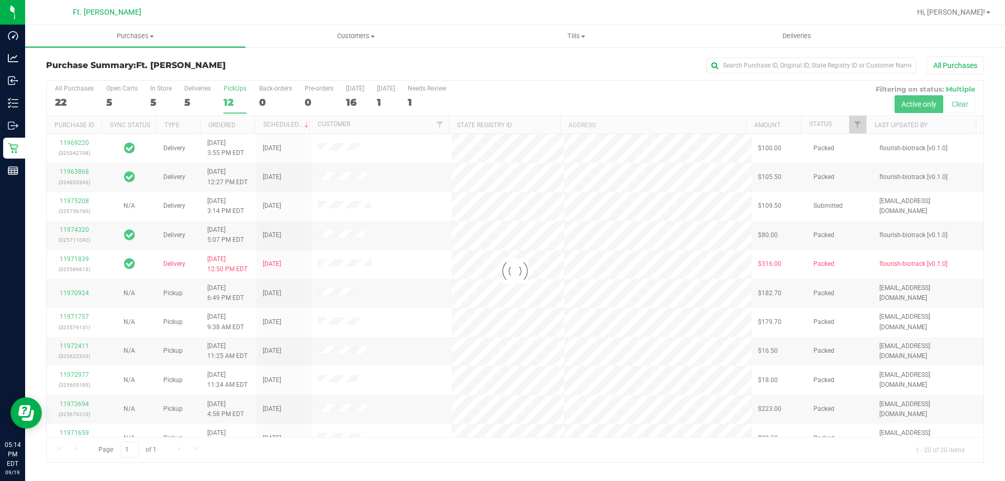
click at [238, 87] on div at bounding box center [515, 272] width 937 height 382
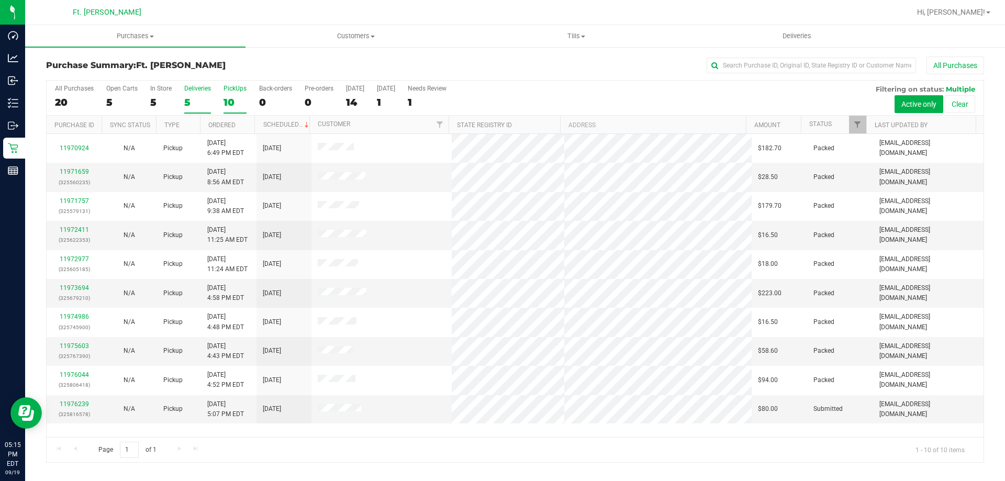
click at [196, 106] on div "5" at bounding box center [197, 102] width 27 height 12
click at [0, 0] on input "Deliveries 5" at bounding box center [0, 0] width 0 height 0
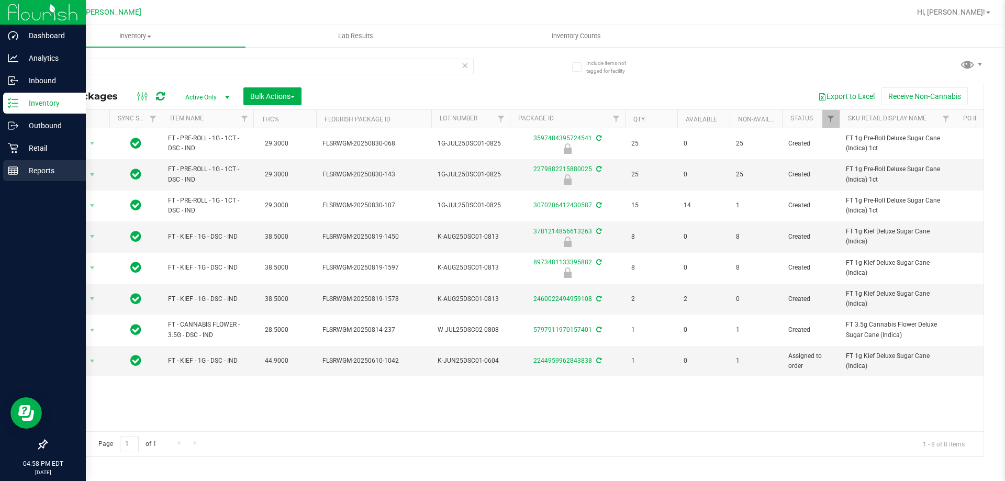
click at [18, 180] on div "Reports" at bounding box center [44, 170] width 83 height 21
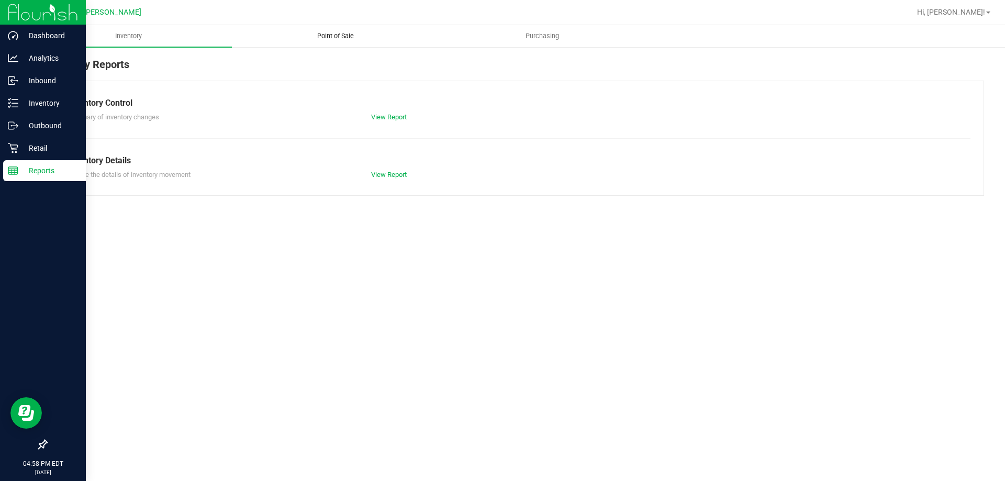
click at [324, 32] on span "Point of Sale" at bounding box center [335, 35] width 65 height 9
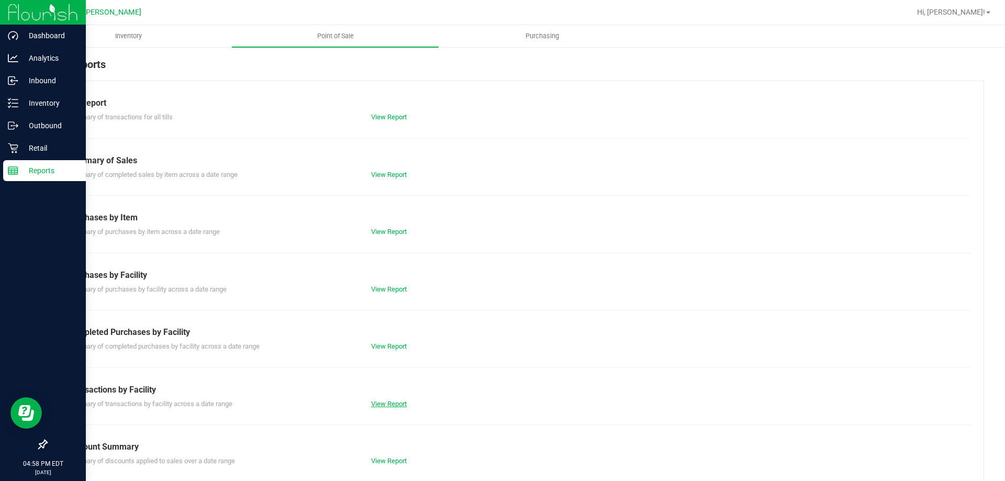
click at [389, 406] on link "View Report" at bounding box center [389, 404] width 36 height 8
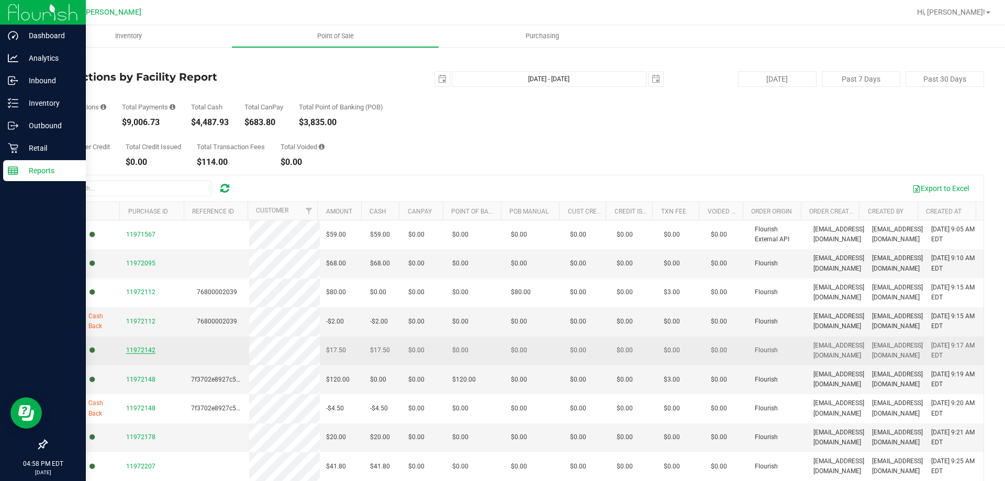
click at [128, 348] on span "11972142" at bounding box center [140, 350] width 29 height 7
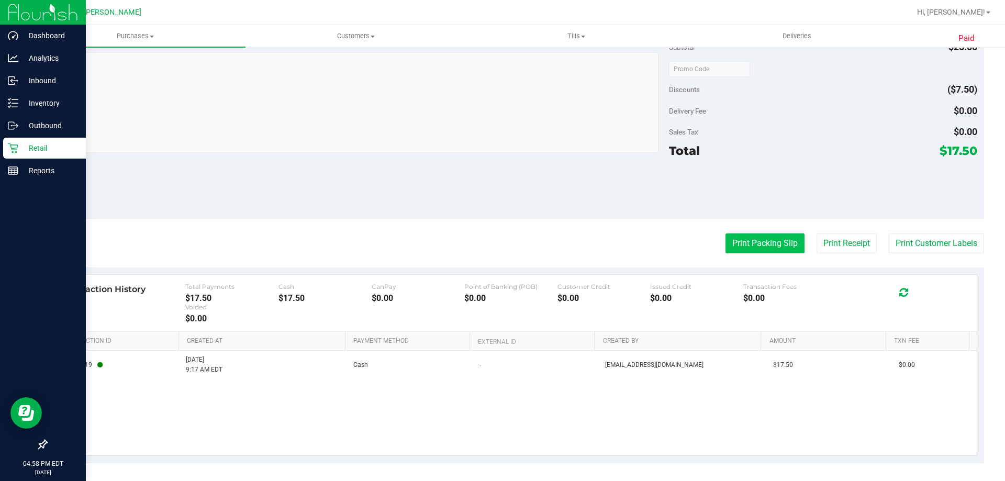
scroll to position [381, 0]
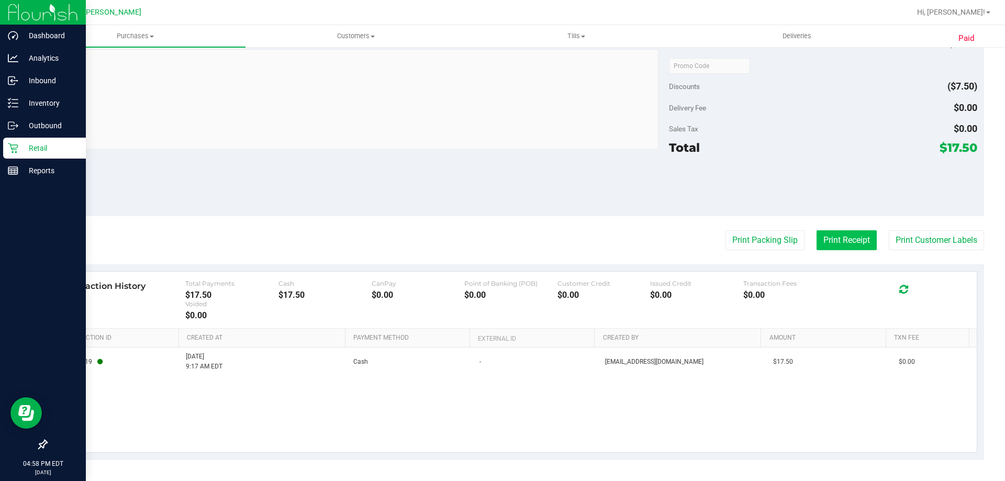
click at [862, 245] on button "Print Receipt" at bounding box center [847, 240] width 60 height 20
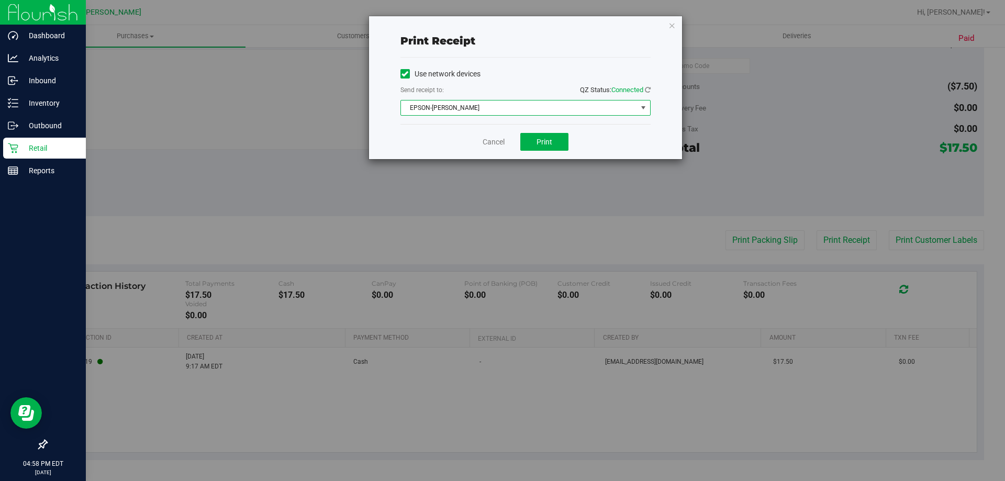
click at [444, 115] on span "EPSON-[PERSON_NAME]" at bounding box center [519, 108] width 236 height 15
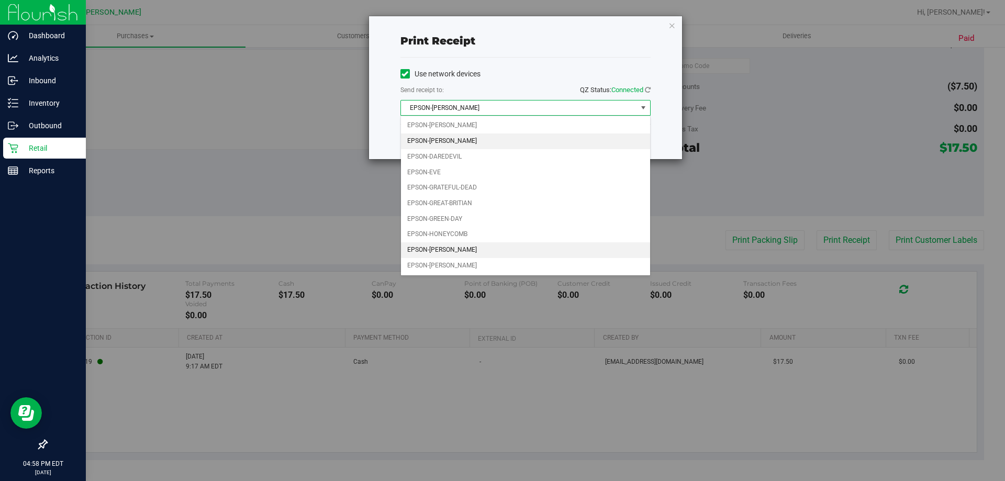
click at [467, 251] on li "EPSON-[PERSON_NAME]" at bounding box center [525, 250] width 249 height 16
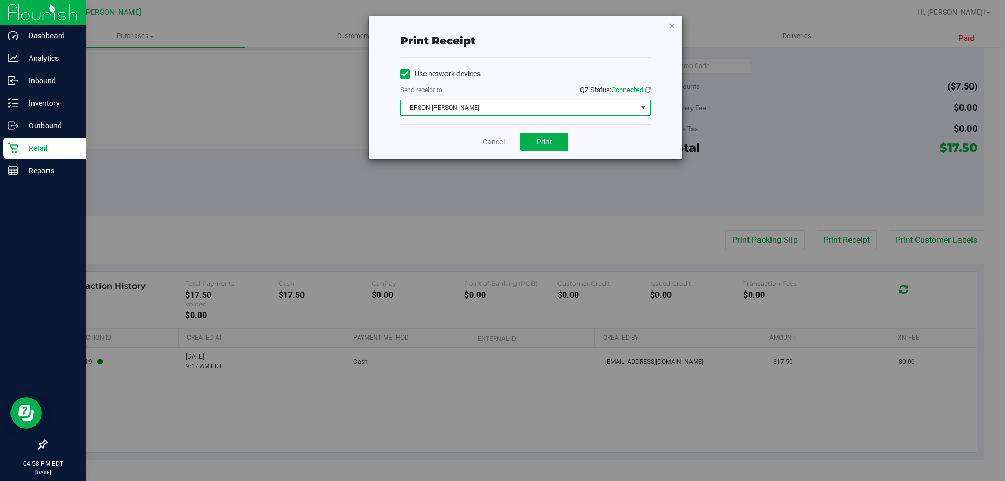
click at [525, 156] on div "Cancel Print" at bounding box center [525, 141] width 250 height 35
click at [531, 147] on button "Print" at bounding box center [544, 142] width 48 height 18
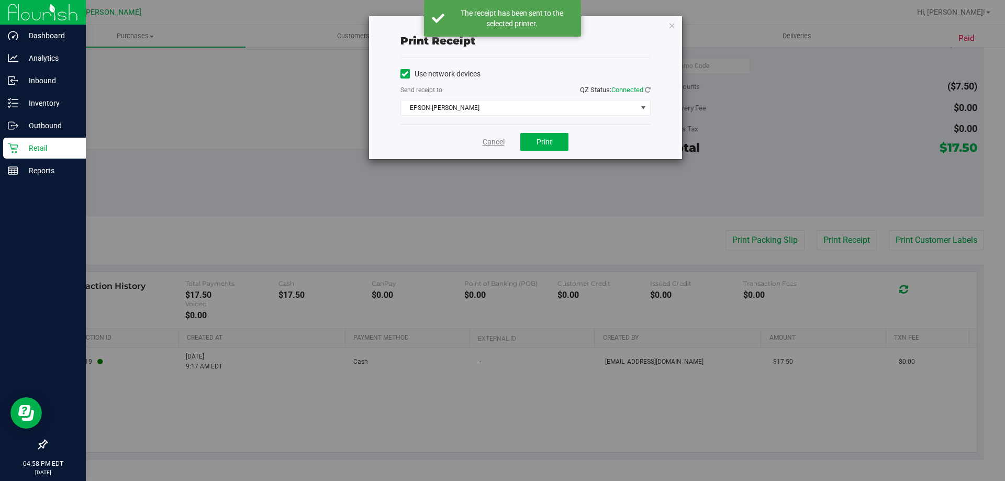
click at [485, 137] on link "Cancel" at bounding box center [494, 142] width 22 height 11
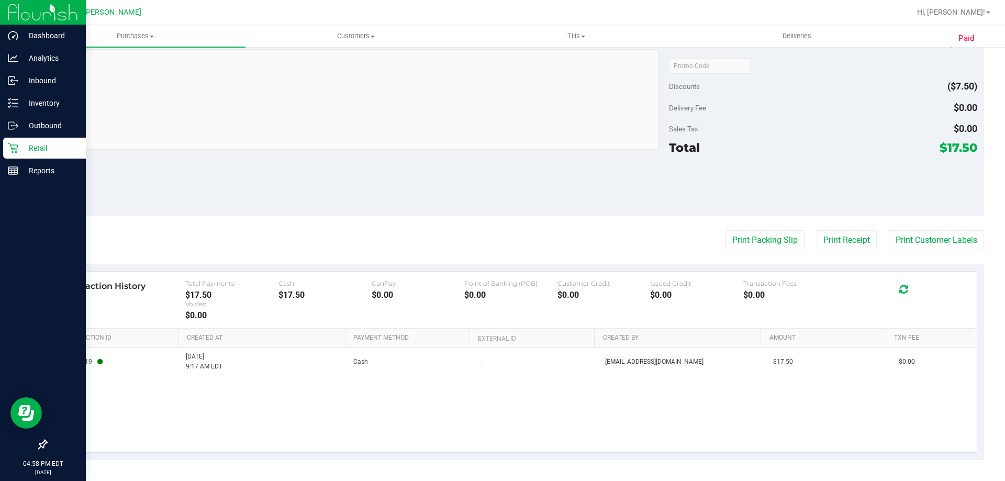
click at [32, 150] on p "Retail" at bounding box center [49, 148] width 63 height 13
